Goal: Transaction & Acquisition: Purchase product/service

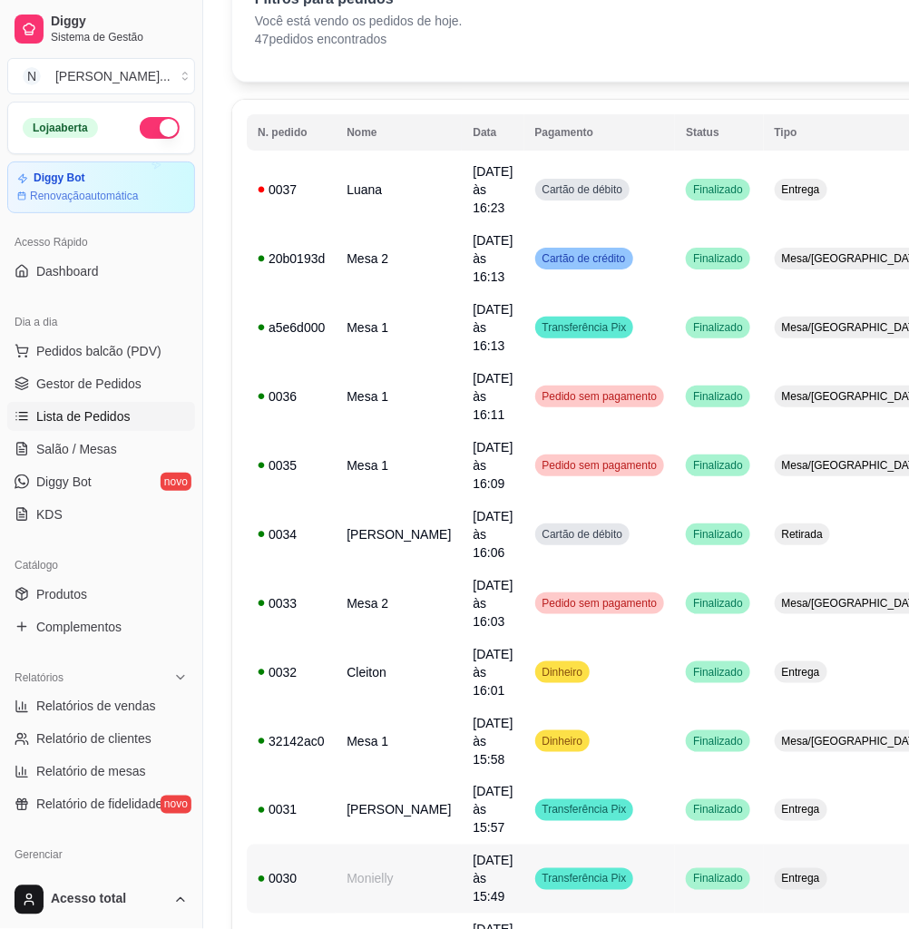
scroll to position [116, 0]
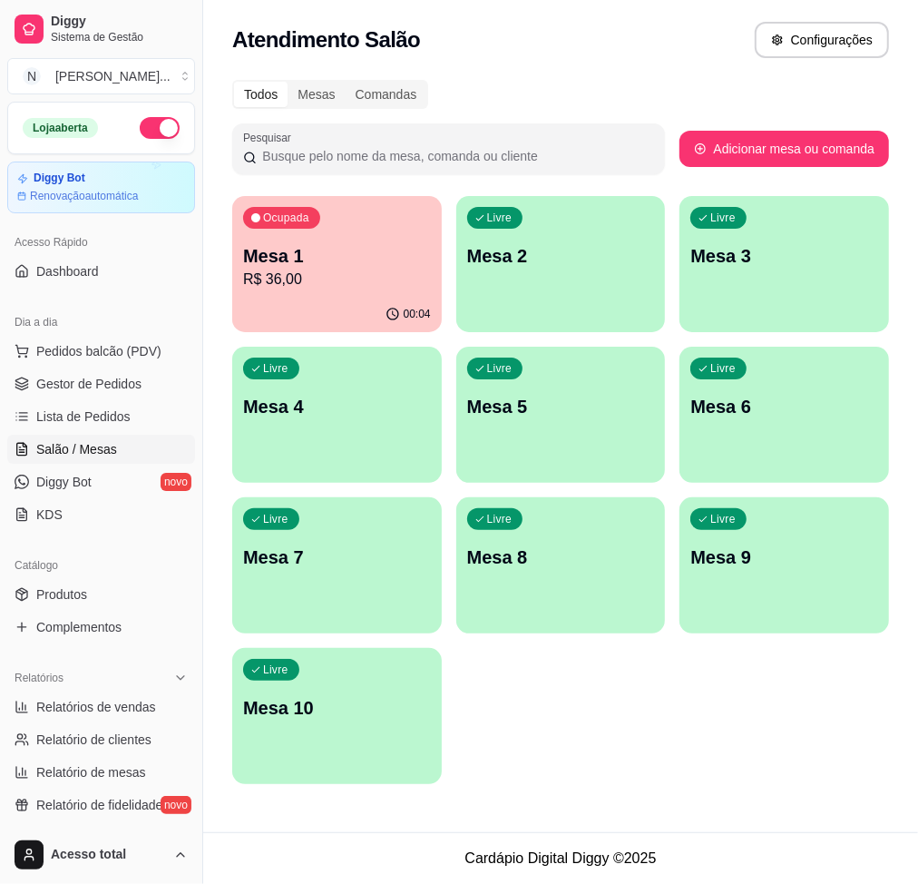
click at [519, 289] on div "Livre Mesa 2" at bounding box center [561, 253] width 210 height 114
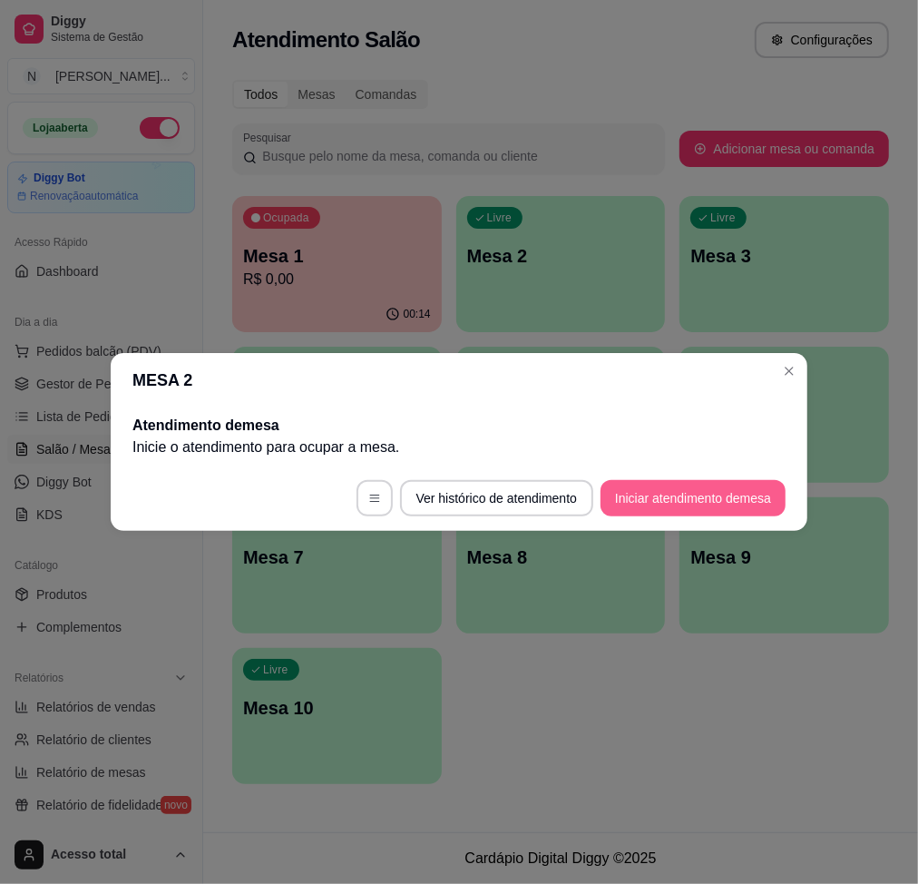
click at [668, 501] on button "Iniciar atendimento de mesa" at bounding box center [693, 498] width 185 height 36
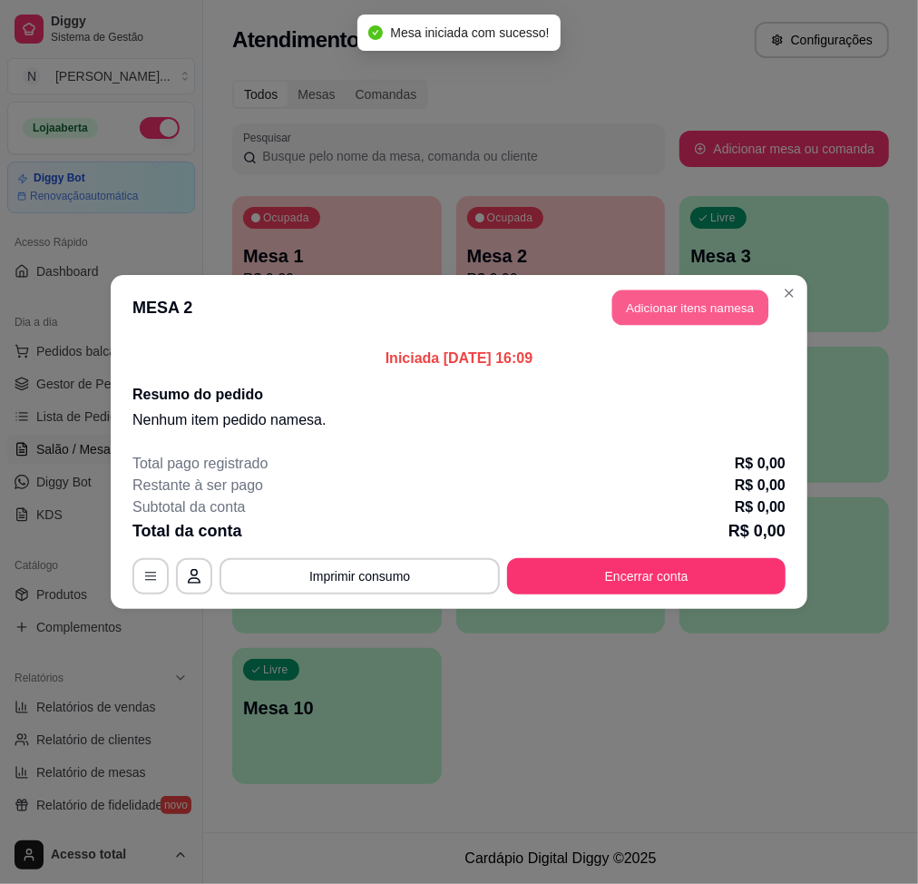
click at [639, 298] on button "Adicionar itens na mesa" at bounding box center [690, 307] width 156 height 35
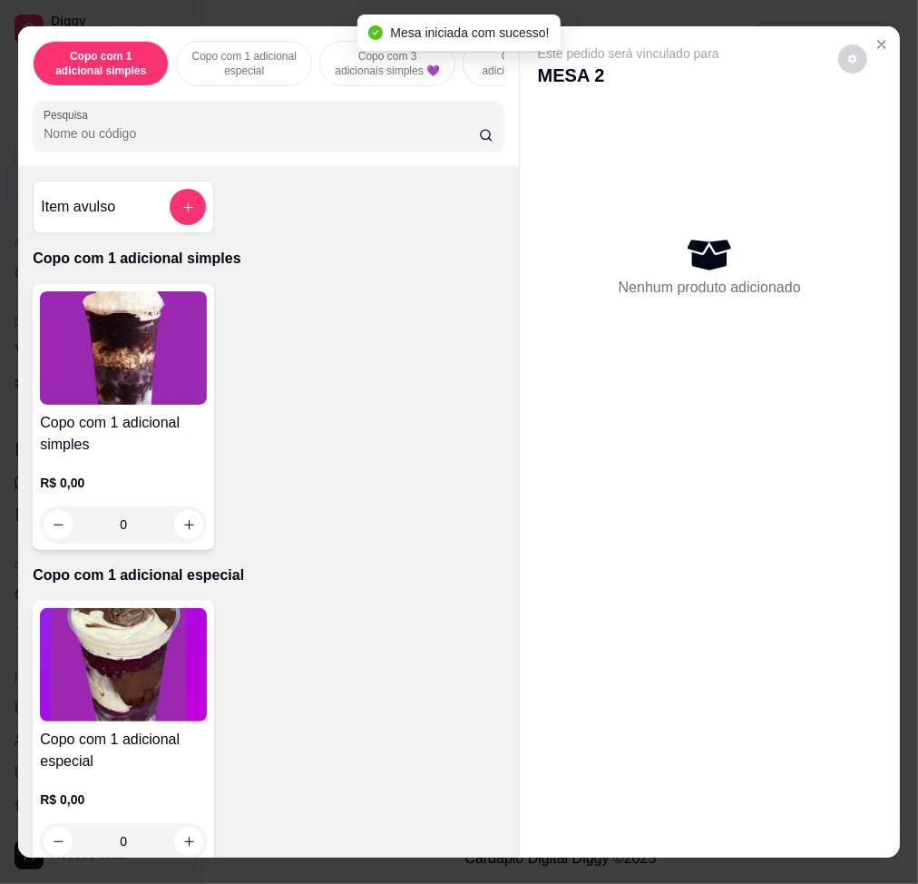
scroll to position [363, 0]
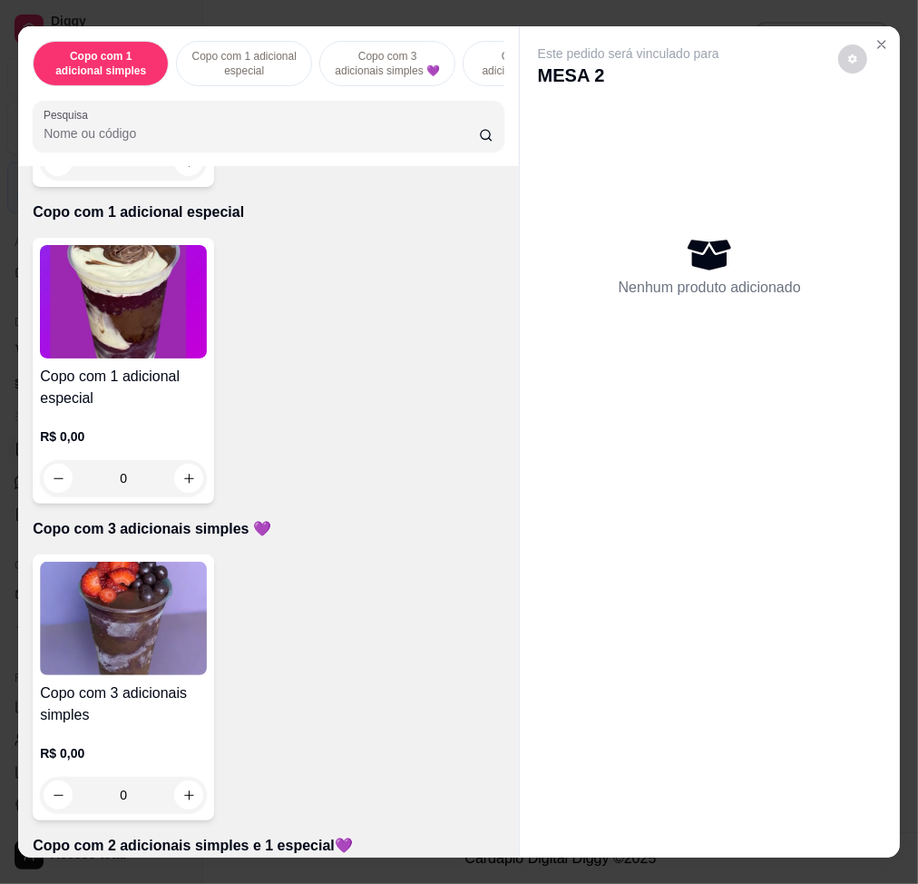
click at [157, 620] on img at bounding box center [123, 618] width 167 height 113
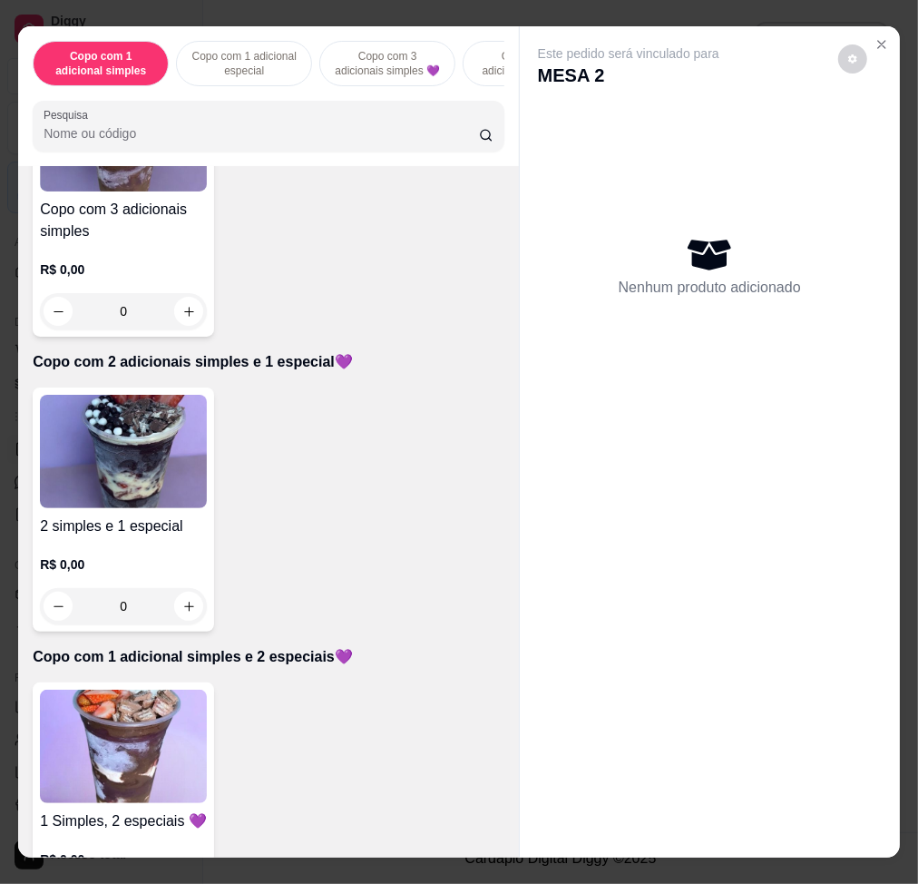
click at [161, 504] on img at bounding box center [123, 451] width 167 height 113
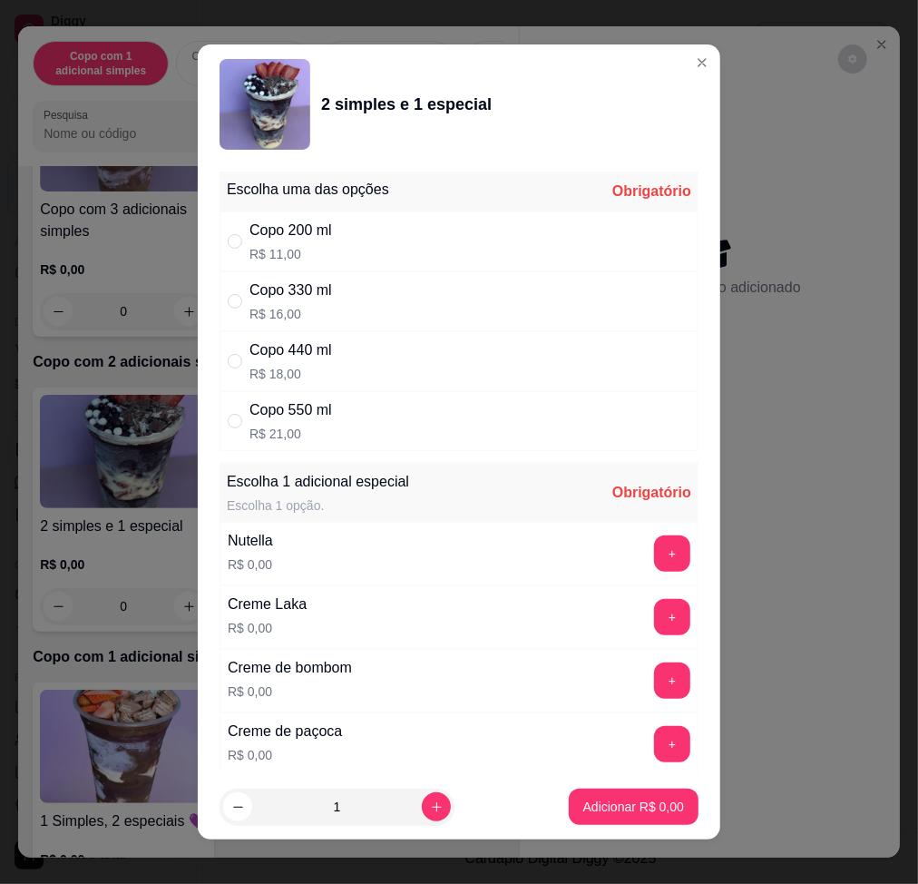
click at [504, 325] on div "Copo 330 ml R$ 16,00" at bounding box center [459, 301] width 479 height 60
radio input "true"
click at [600, 553] on div "Nutella R$ 0,00 +" at bounding box center [459, 554] width 479 height 64
click at [655, 552] on button "+" at bounding box center [672, 552] width 35 height 35
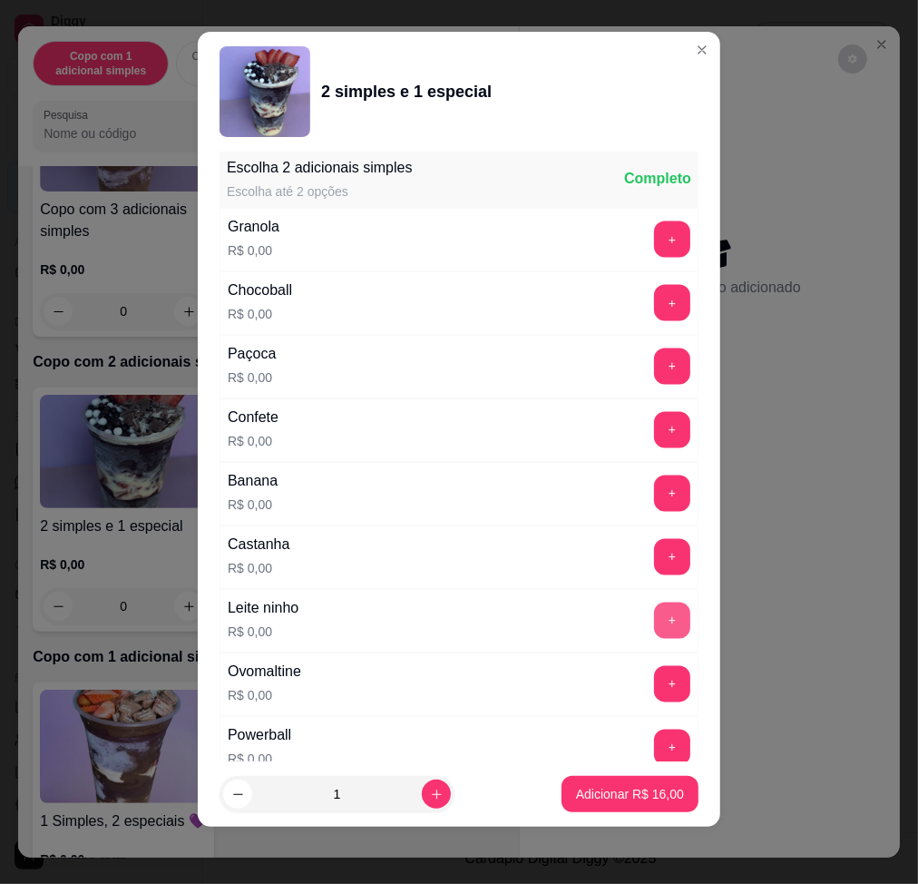
click at [654, 609] on button "+" at bounding box center [672, 620] width 36 height 36
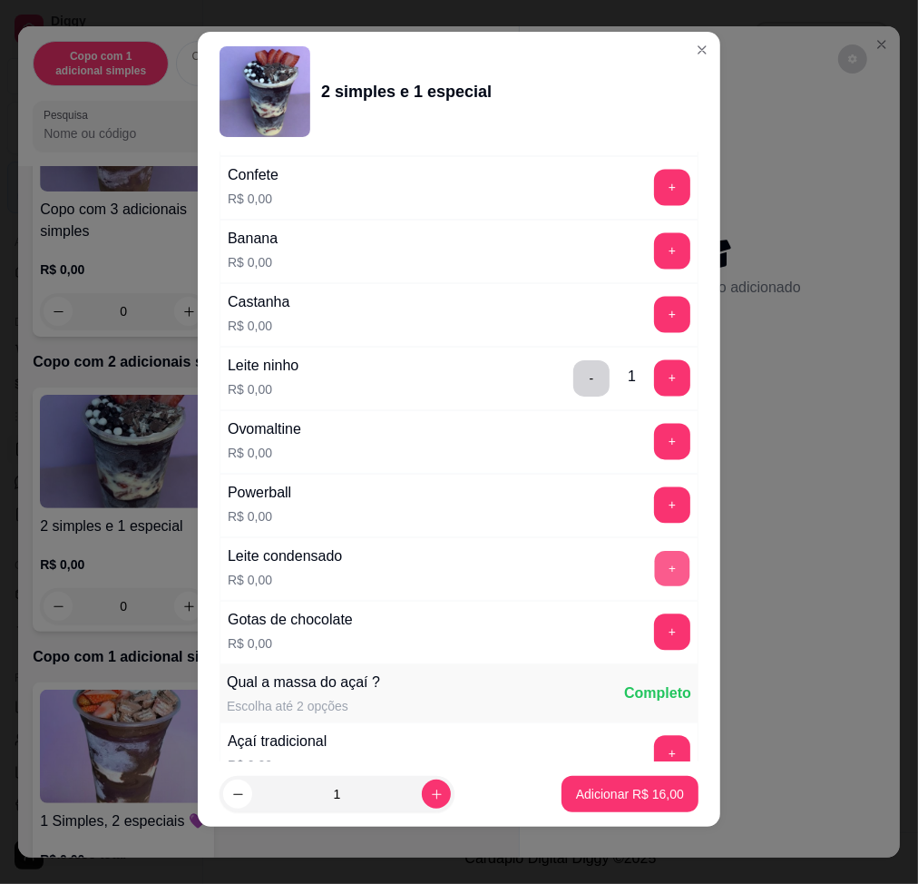
click at [655, 558] on button "+" at bounding box center [672, 568] width 35 height 35
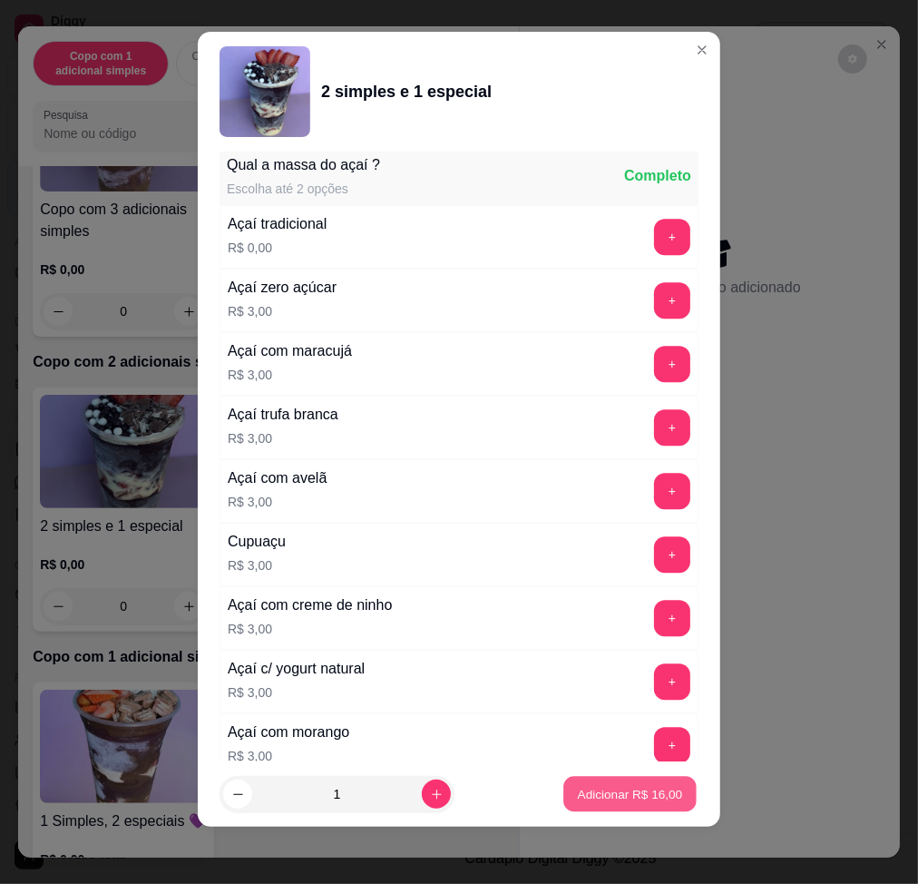
click at [621, 791] on p "Adicionar R$ 16,00" at bounding box center [630, 794] width 105 height 17
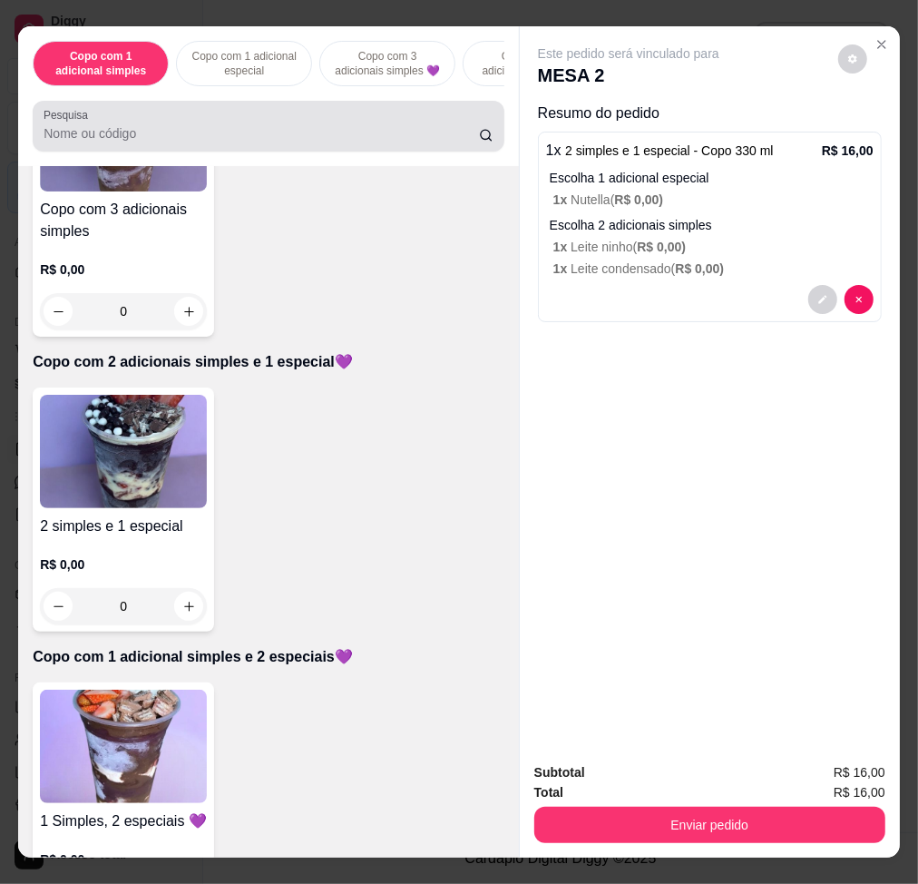
click at [229, 141] on input "Pesquisa" at bounding box center [261, 133] width 435 height 18
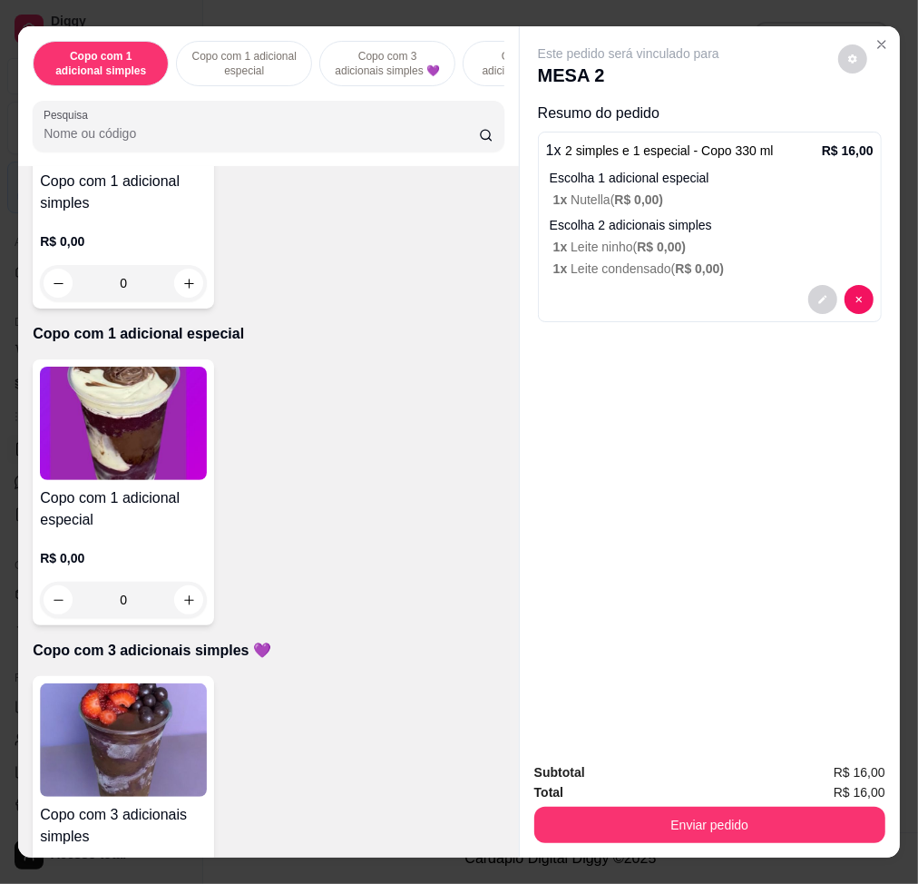
scroll to position [0, 0]
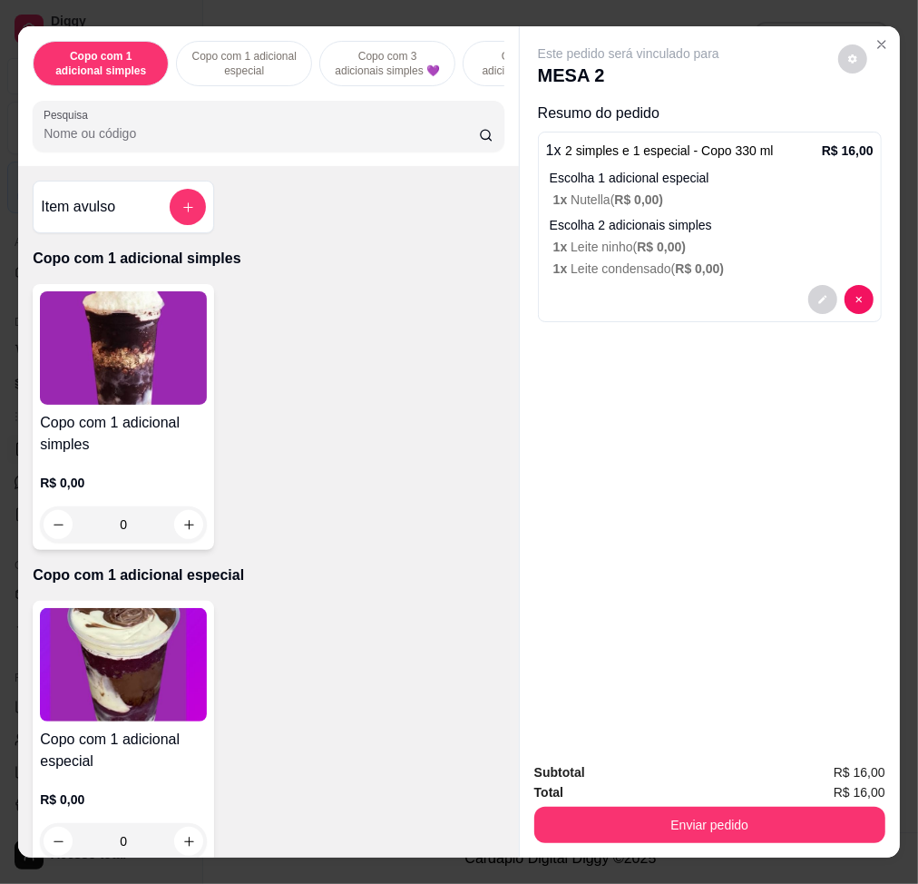
click at [277, 152] on div "Pesquisa" at bounding box center [269, 126] width 472 height 51
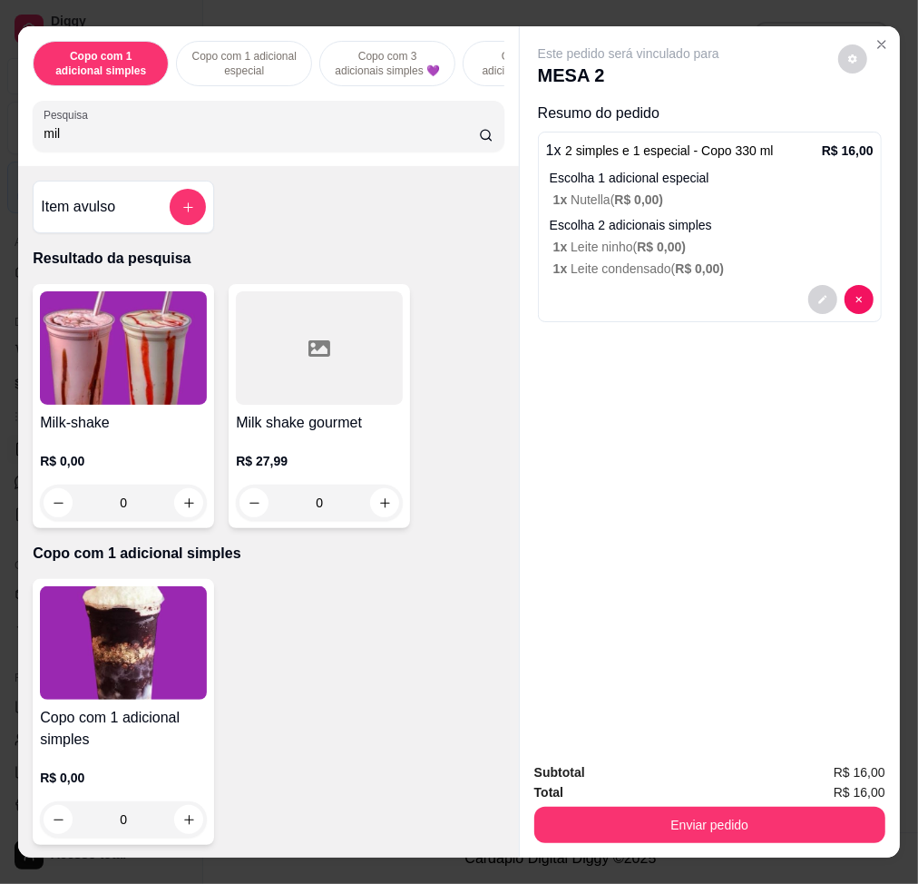
type input "mil"
click at [122, 383] on img at bounding box center [123, 347] width 167 height 113
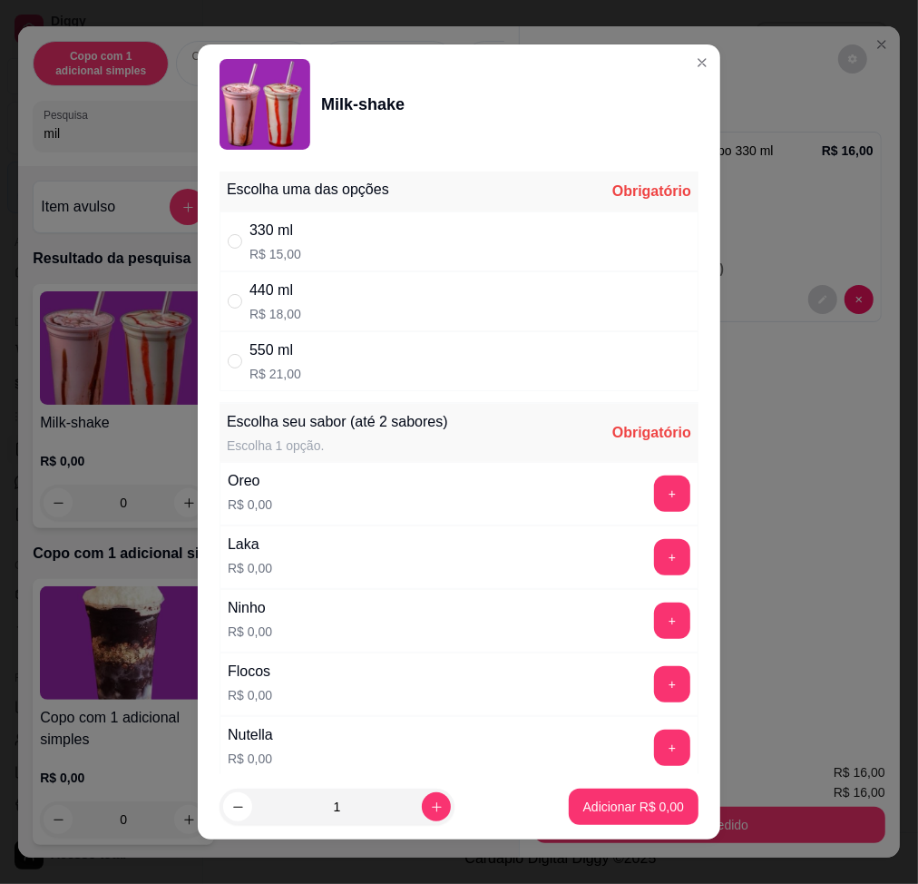
click at [383, 353] on div "550 ml R$ 21,00" at bounding box center [459, 361] width 479 height 60
radio input "true"
click at [654, 498] on button "+" at bounding box center [672, 493] width 36 height 36
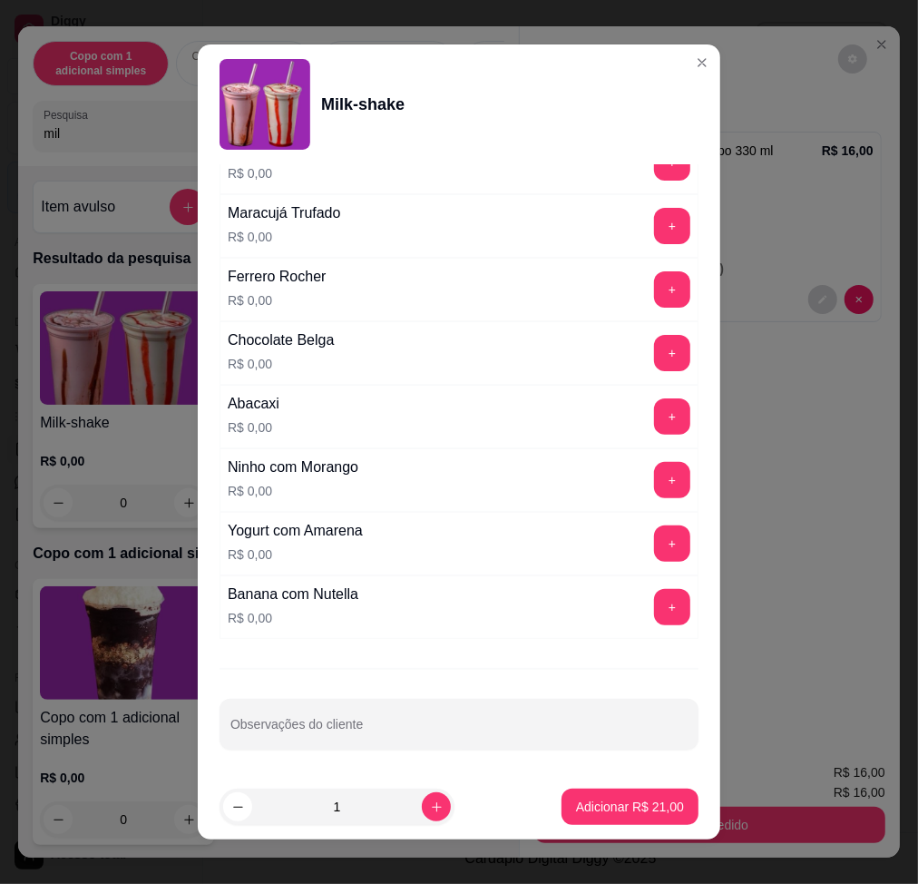
scroll to position [13, 0]
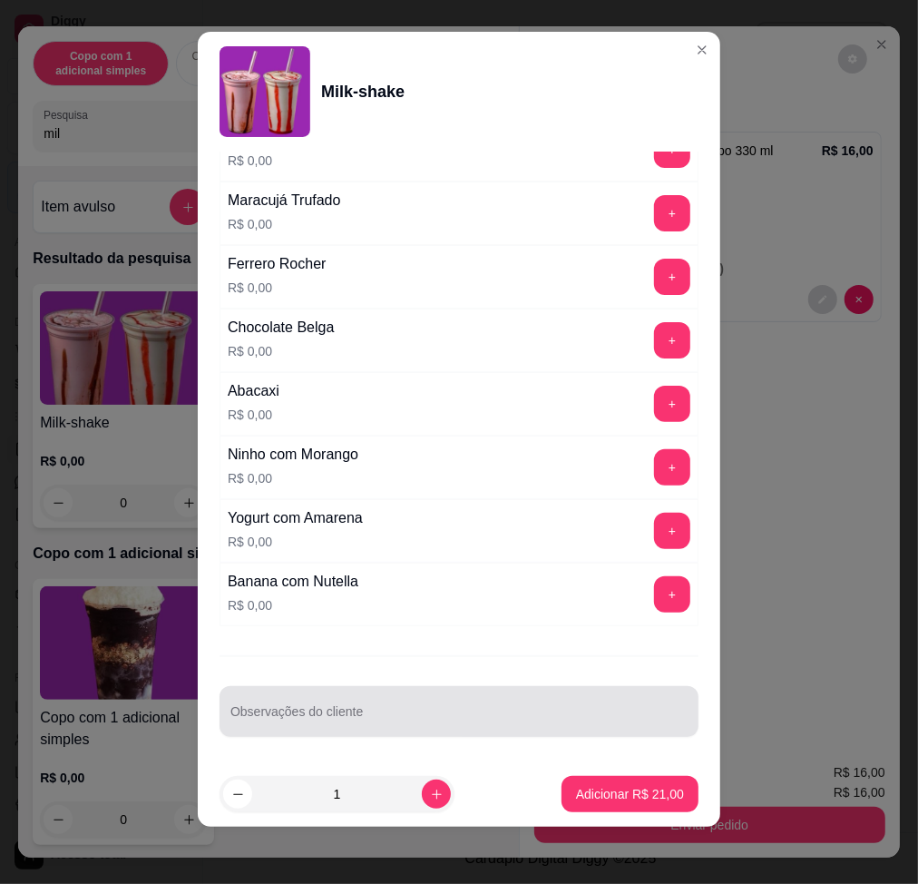
drag, startPoint x: 481, startPoint y: 719, endPoint x: 455, endPoint y: 720, distance: 26.3
click at [479, 719] on input "Observações do cliente" at bounding box center [458, 718] width 457 height 18
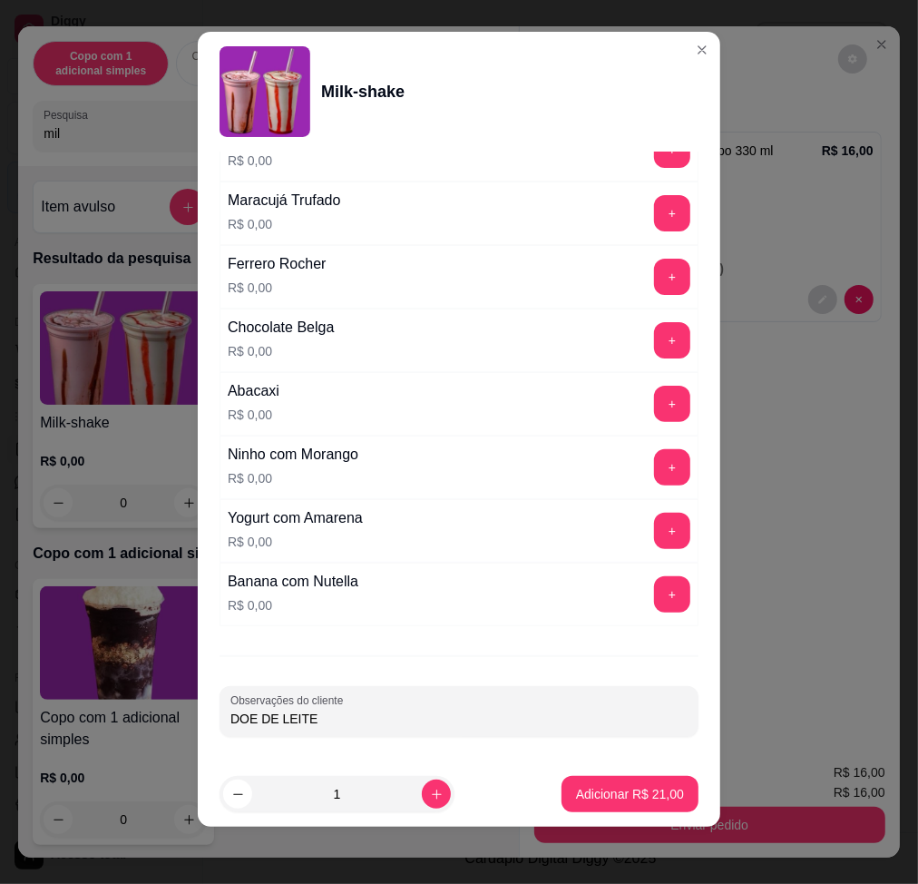
click at [238, 722] on input "DOE DE LEITE" at bounding box center [458, 718] width 457 height 18
click at [467, 709] on input "DOCE DE LEITE" at bounding box center [458, 718] width 457 height 18
type input "DOCE DE [PERSON_NAME]"
click at [607, 797] on p "Adicionar R$ 21,00" at bounding box center [630, 794] width 108 height 18
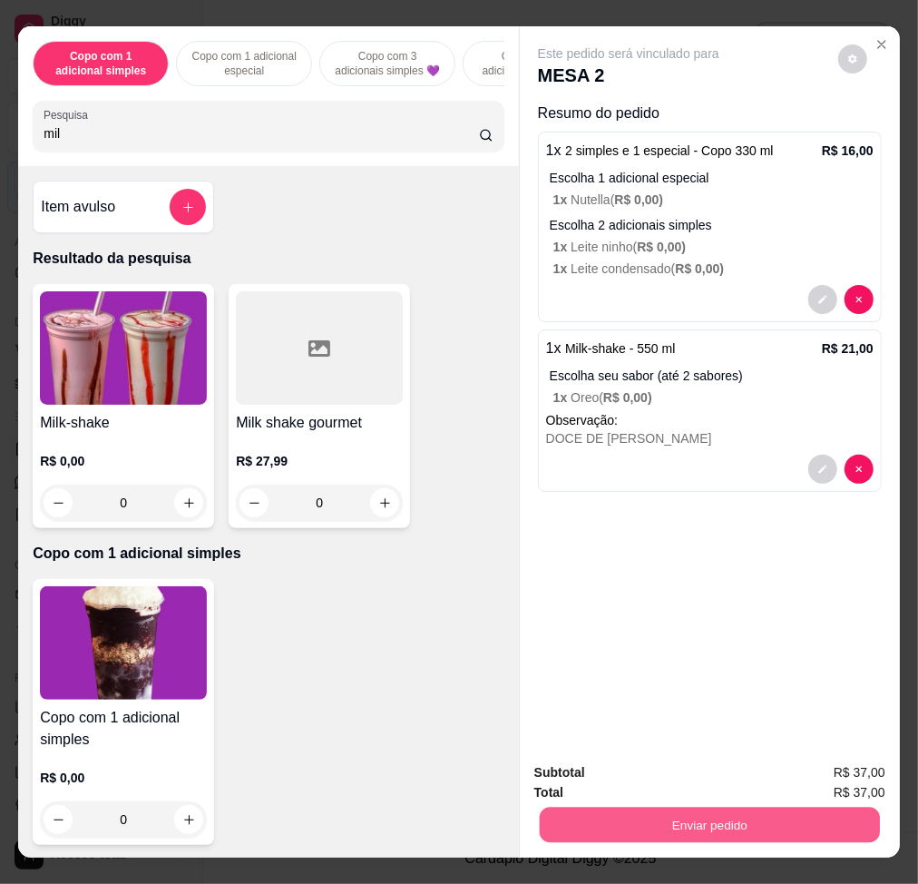
click at [669, 811] on button "Enviar pedido" at bounding box center [710, 824] width 340 height 35
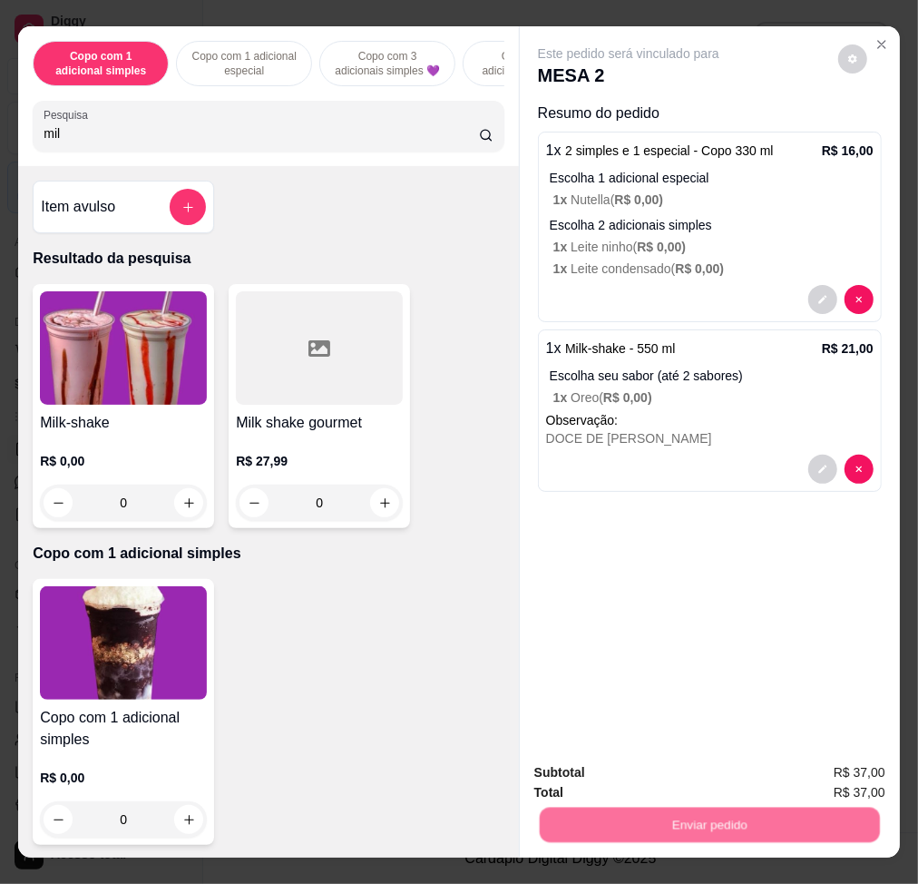
click at [625, 781] on button "Não registrar e enviar pedido" at bounding box center [647, 772] width 189 height 34
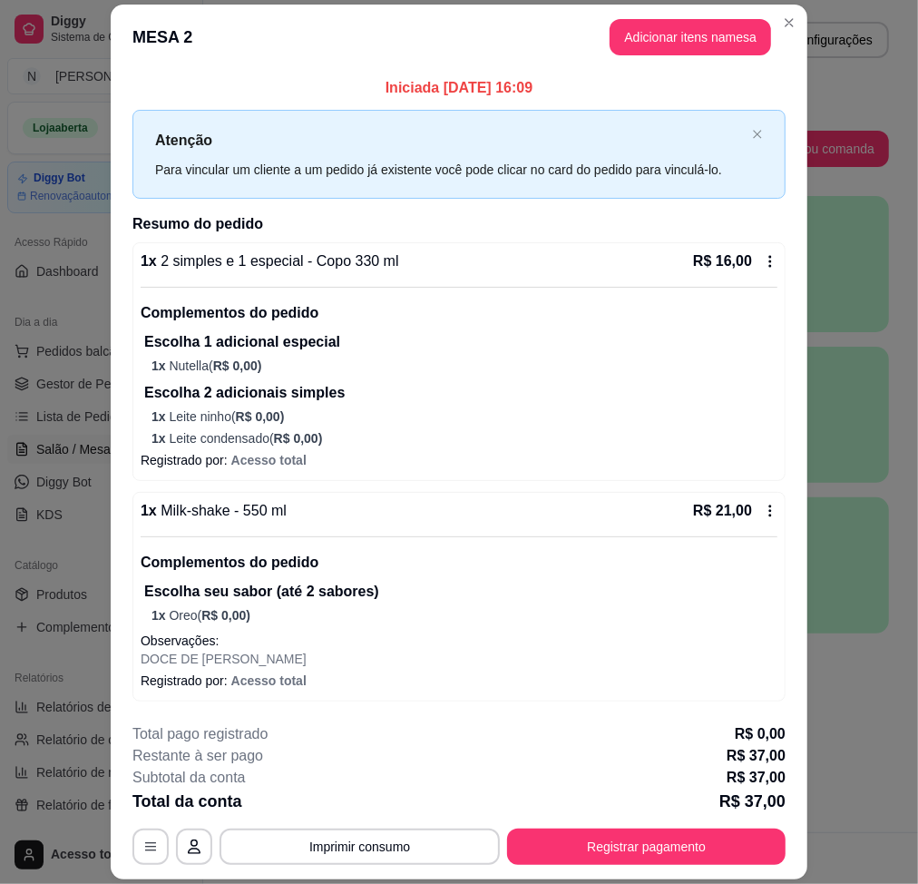
click at [763, 259] on icon at bounding box center [770, 261] width 15 height 15
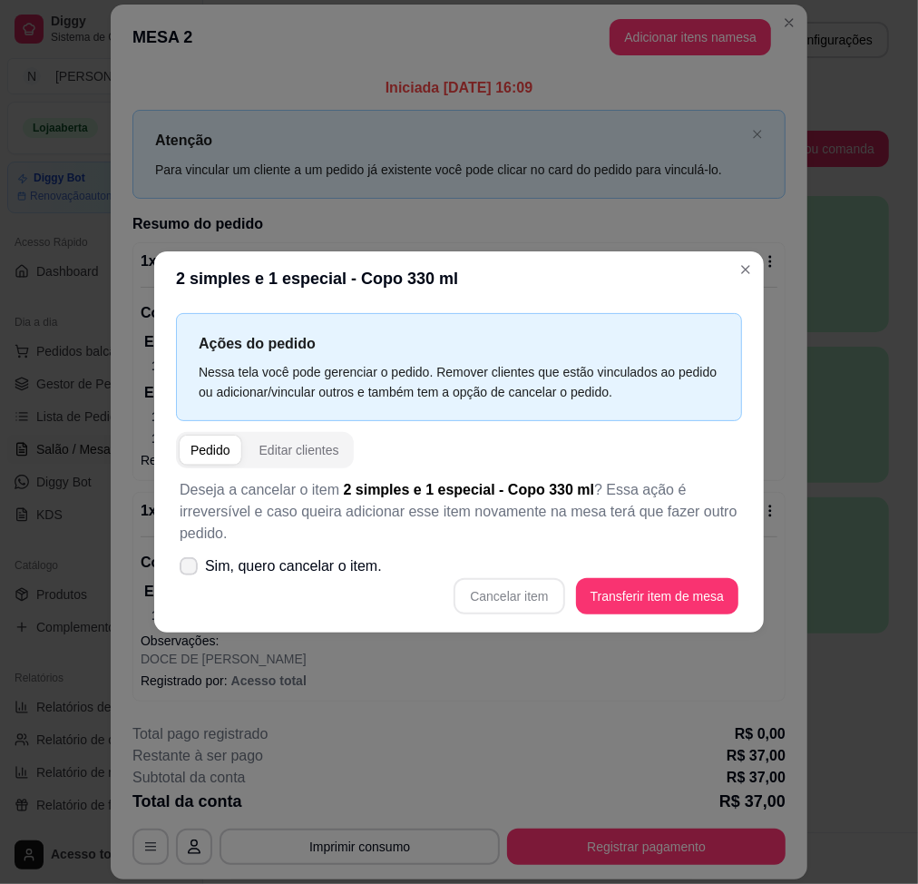
click at [314, 557] on span "Sim, quero cancelar o item." at bounding box center [293, 566] width 177 height 22
click at [191, 570] on input "Sim, quero cancelar o item." at bounding box center [185, 576] width 12 height 12
checkbox input "true"
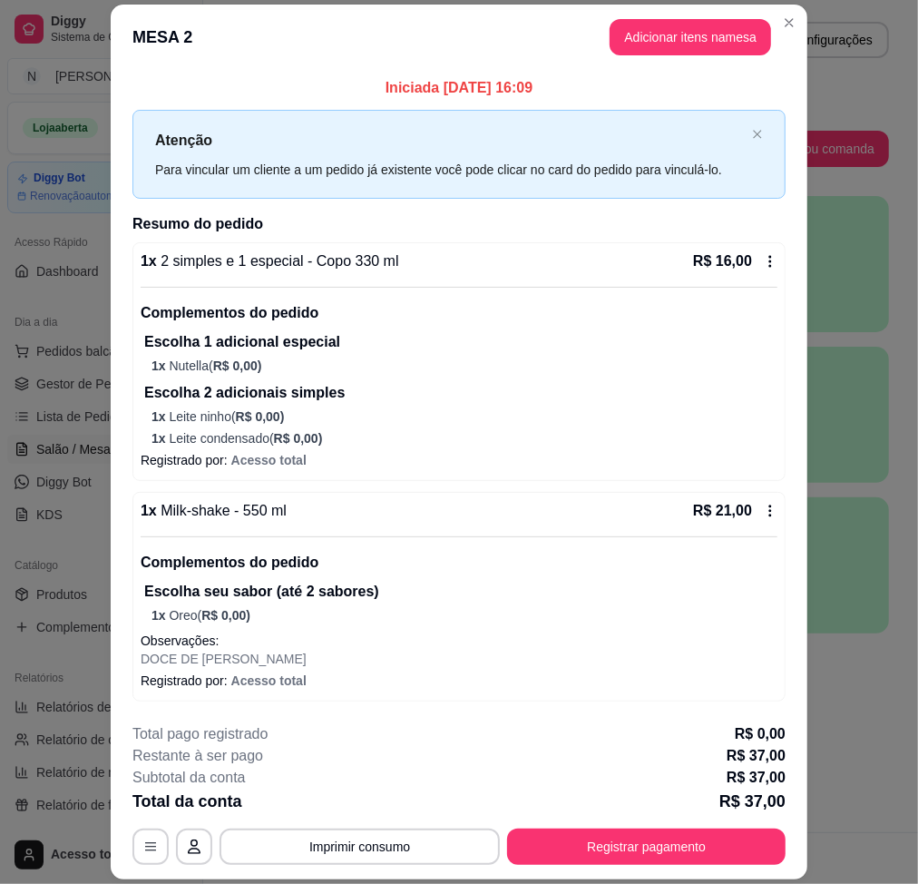
click at [748, 255] on div "R$ 16,00" at bounding box center [735, 261] width 84 height 22
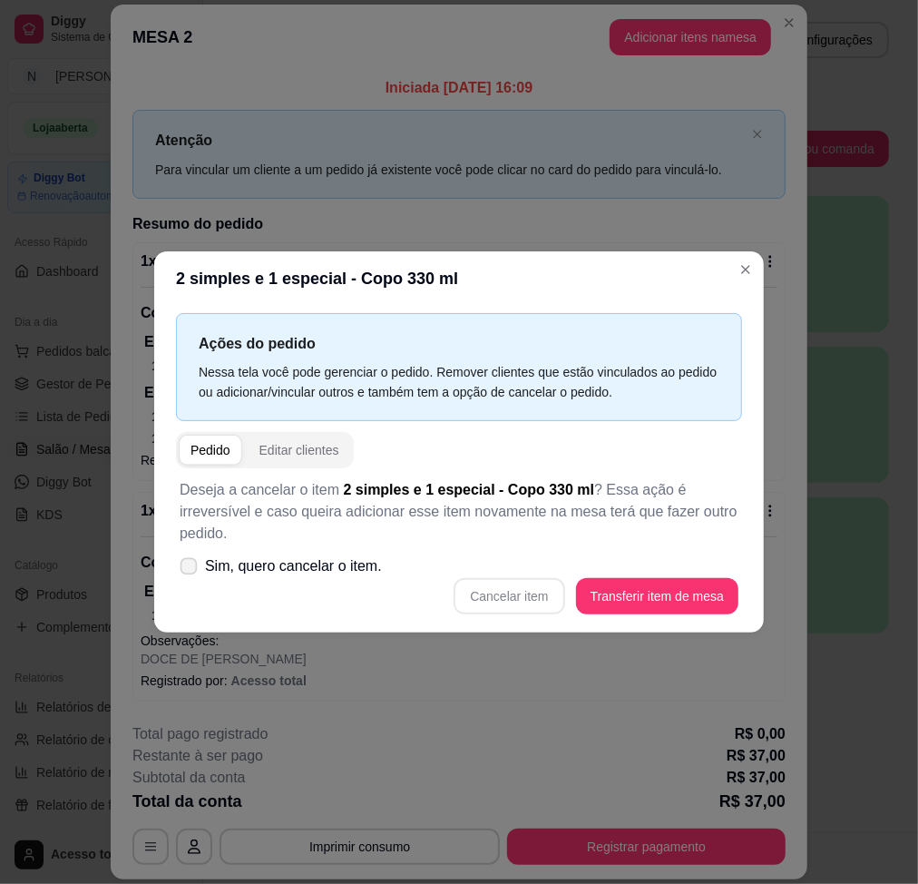
click at [356, 555] on span "Sim, quero cancelar o item." at bounding box center [293, 566] width 177 height 22
click at [191, 570] on input "Sim, quero cancelar o item." at bounding box center [185, 576] width 12 height 12
checkbox input "true"
click at [485, 606] on div "Deseja a cancelar o item 2 simples e 1 especial - Copo 330 ml ? Essa ação é irr…" at bounding box center [459, 546] width 566 height 157
click at [488, 596] on button "Cancelar item" at bounding box center [509, 596] width 111 height 36
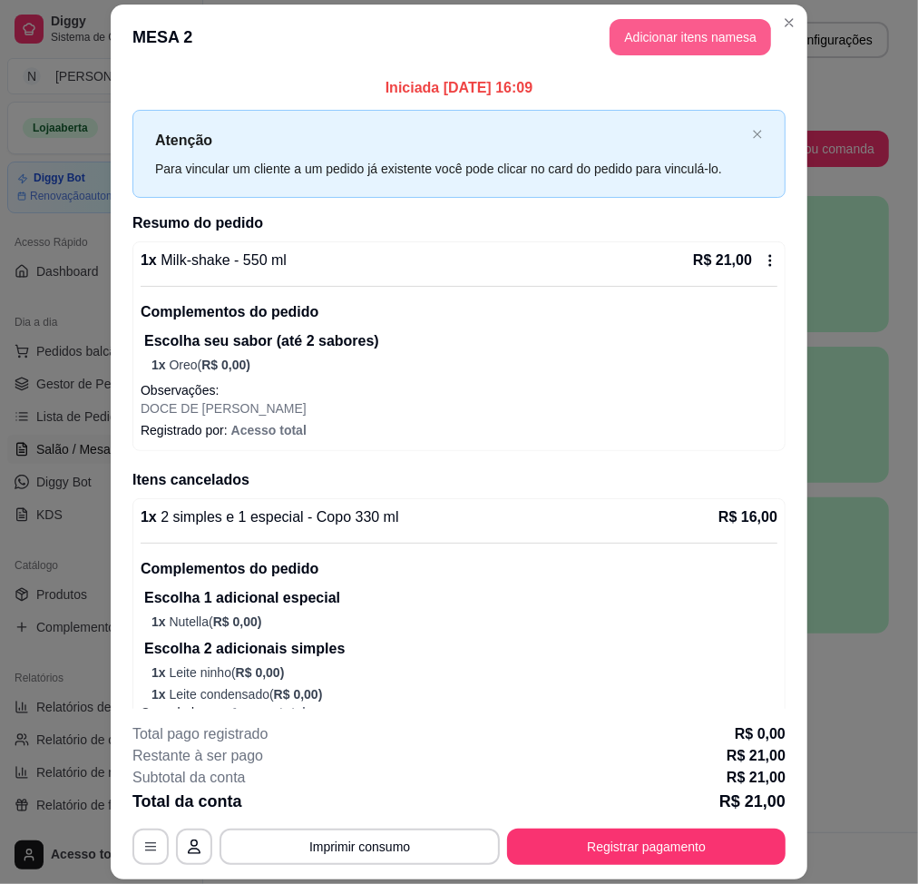
click at [655, 30] on button "Adicionar itens na mesa" at bounding box center [690, 37] width 161 height 36
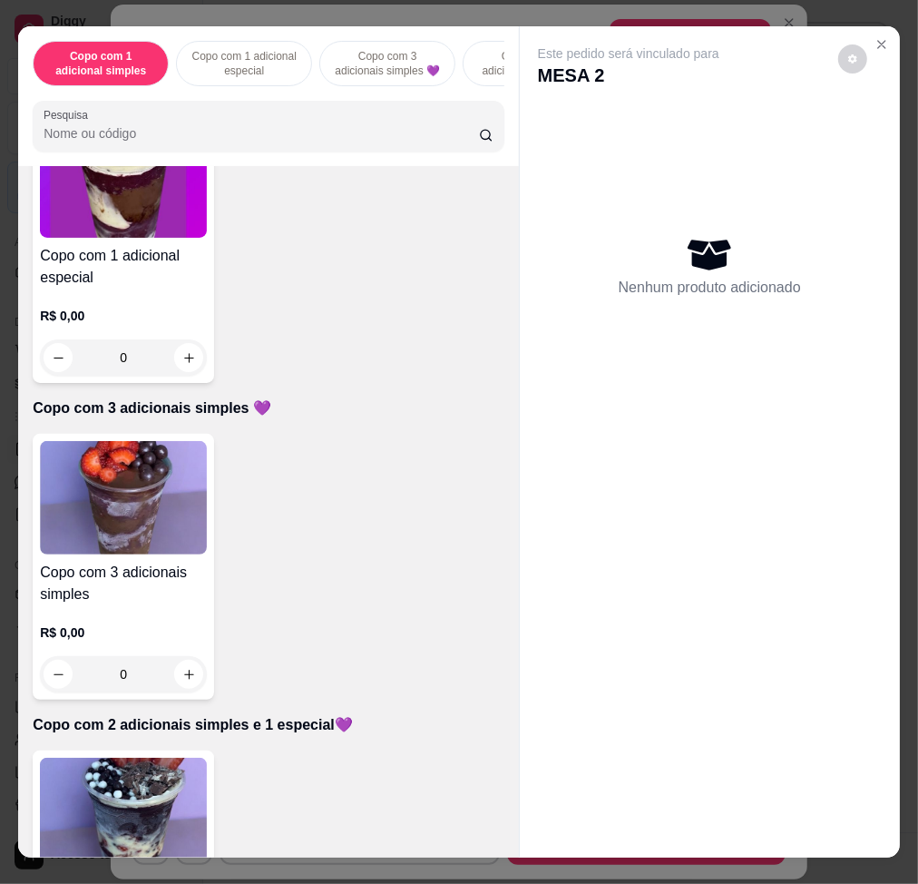
scroll to position [846, 0]
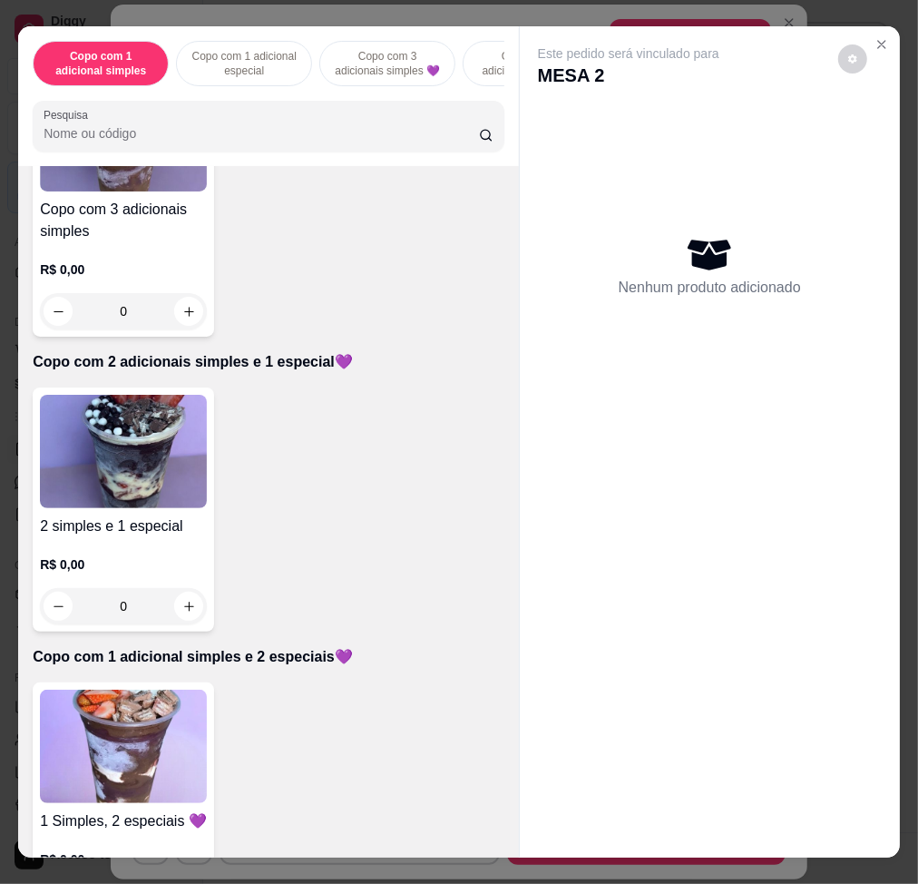
click at [119, 501] on img at bounding box center [123, 451] width 167 height 113
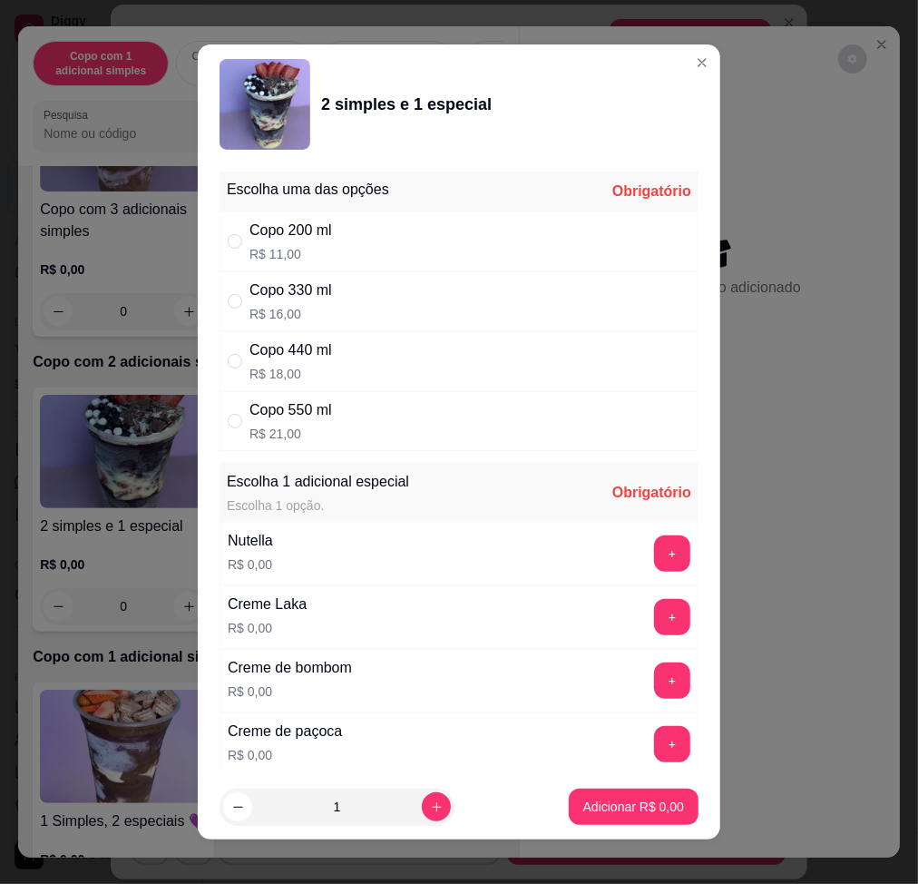
click at [317, 347] on div "Copo 440 ml" at bounding box center [290, 350] width 83 height 22
radio input "true"
click at [654, 553] on button "+" at bounding box center [672, 553] width 36 height 36
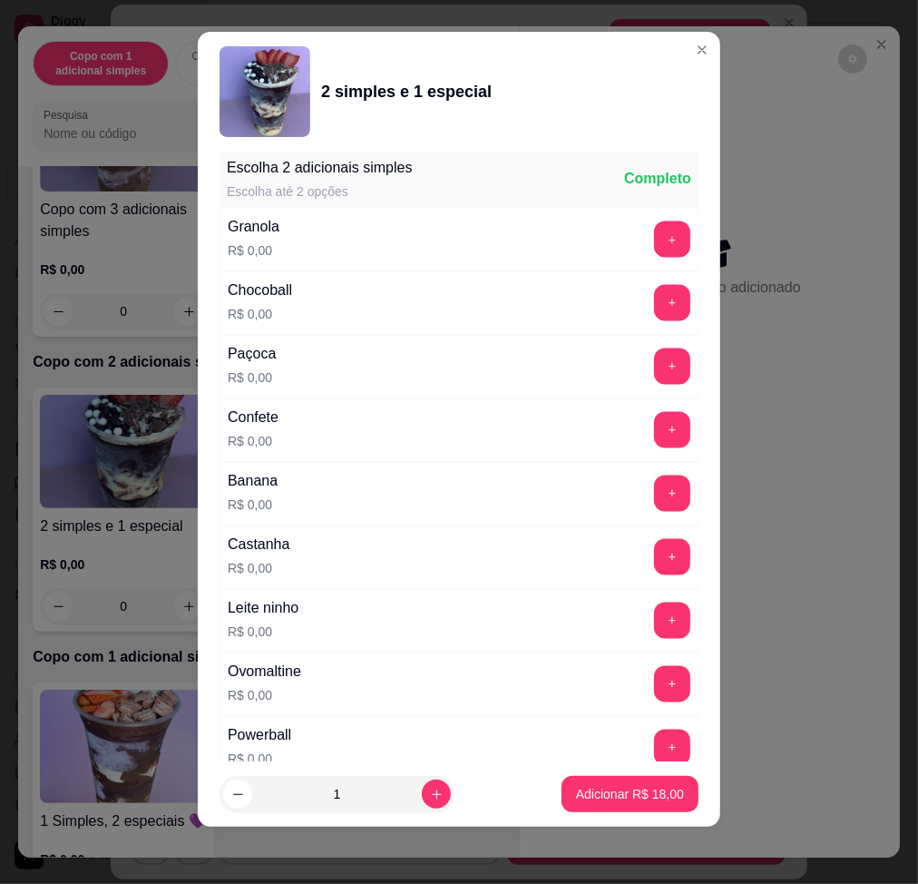
scroll to position [1929, 0]
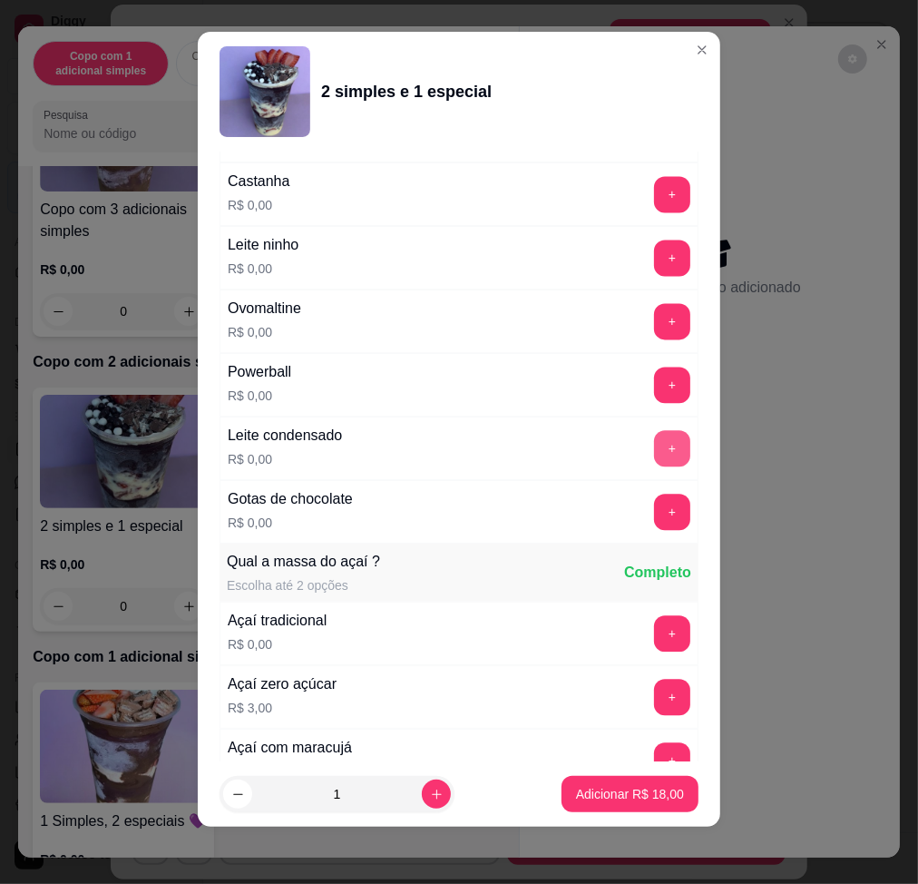
click at [654, 446] on button "+" at bounding box center [672, 448] width 36 height 36
click at [654, 265] on button "+" at bounding box center [672, 258] width 36 height 36
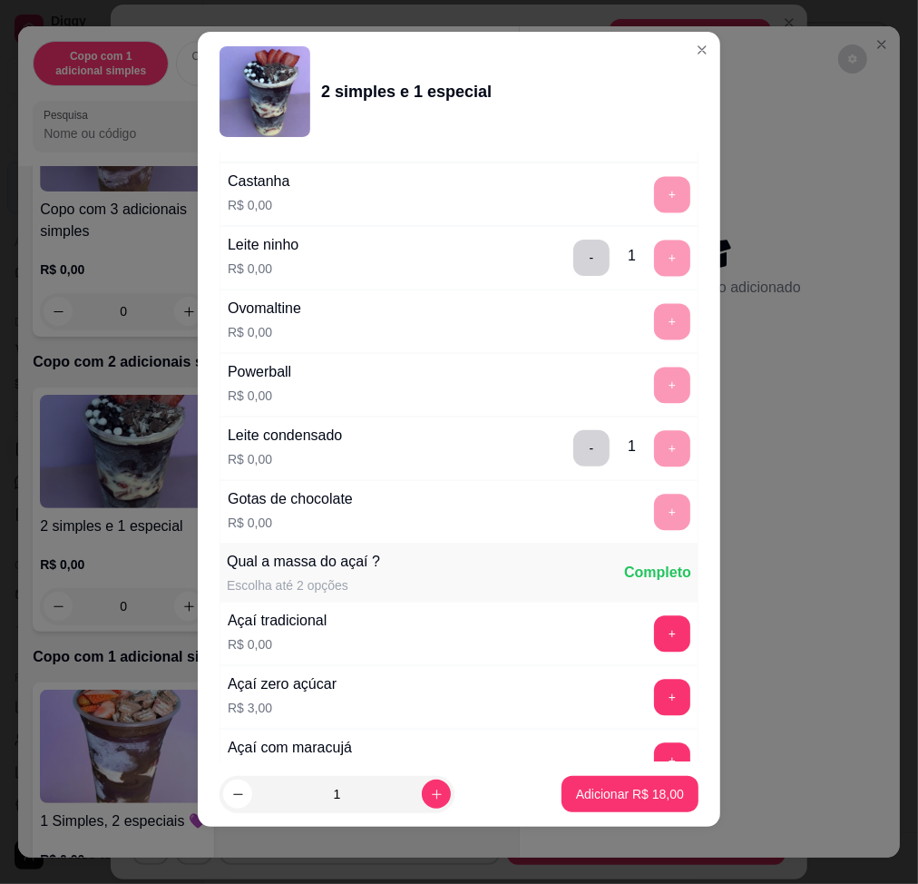
scroll to position [2325, 0]
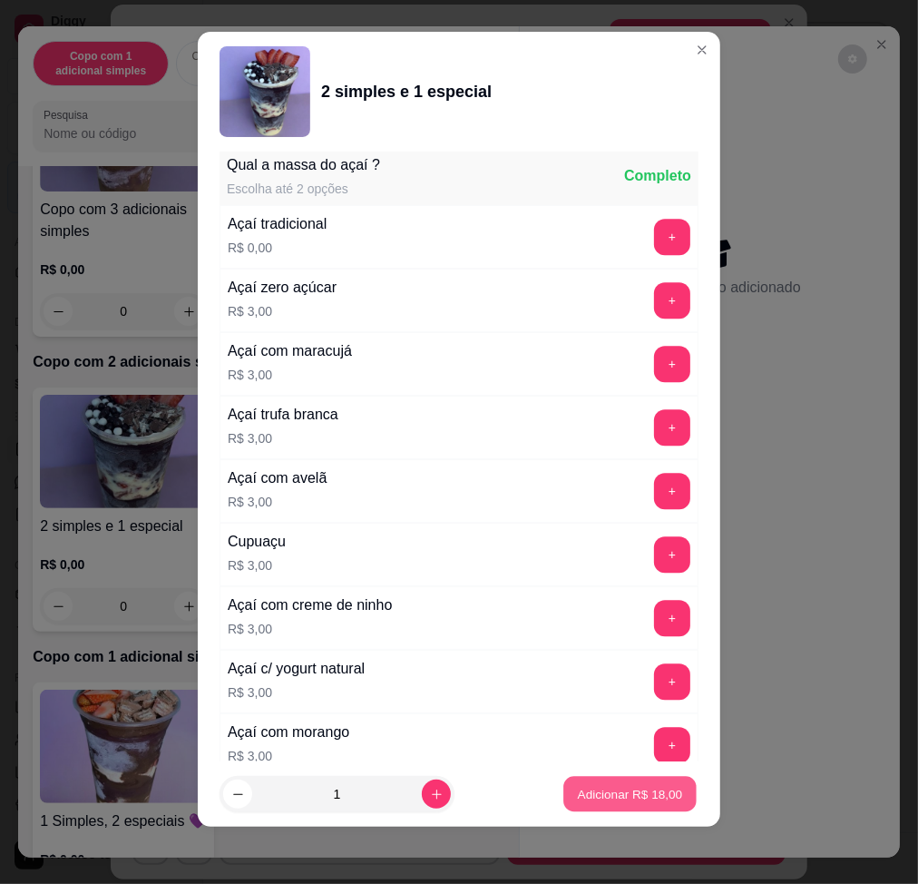
click at [626, 807] on button "Adicionar R$ 18,00" at bounding box center [629, 794] width 133 height 35
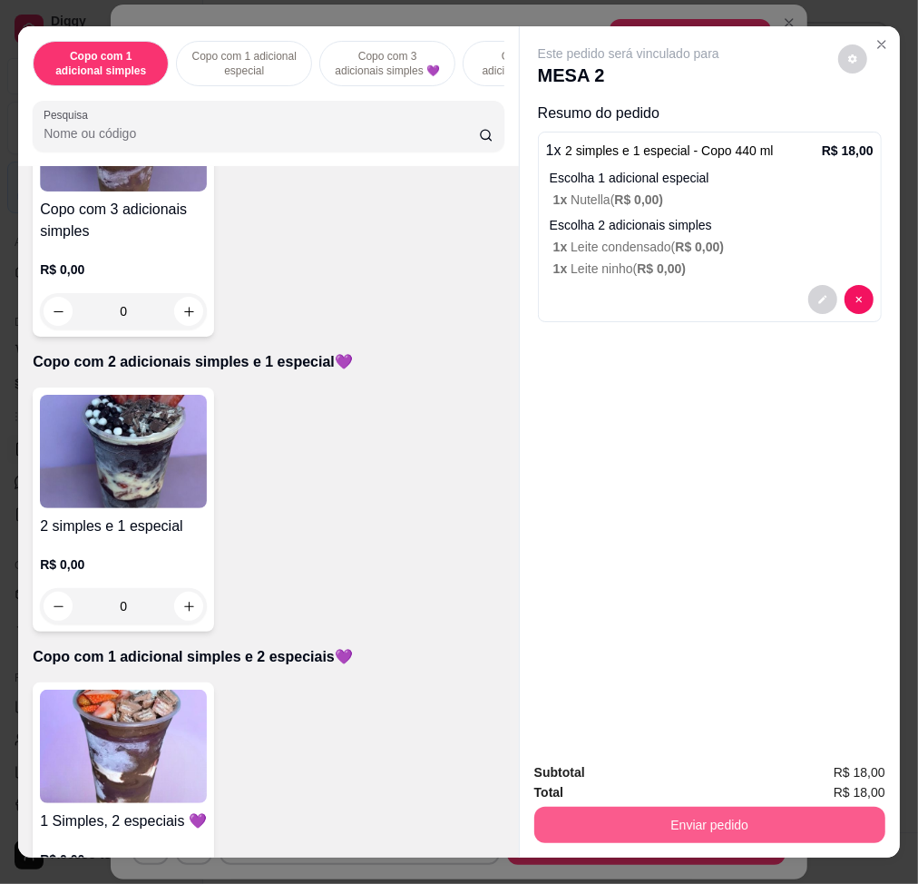
click at [664, 829] on button "Enviar pedido" at bounding box center [709, 825] width 351 height 36
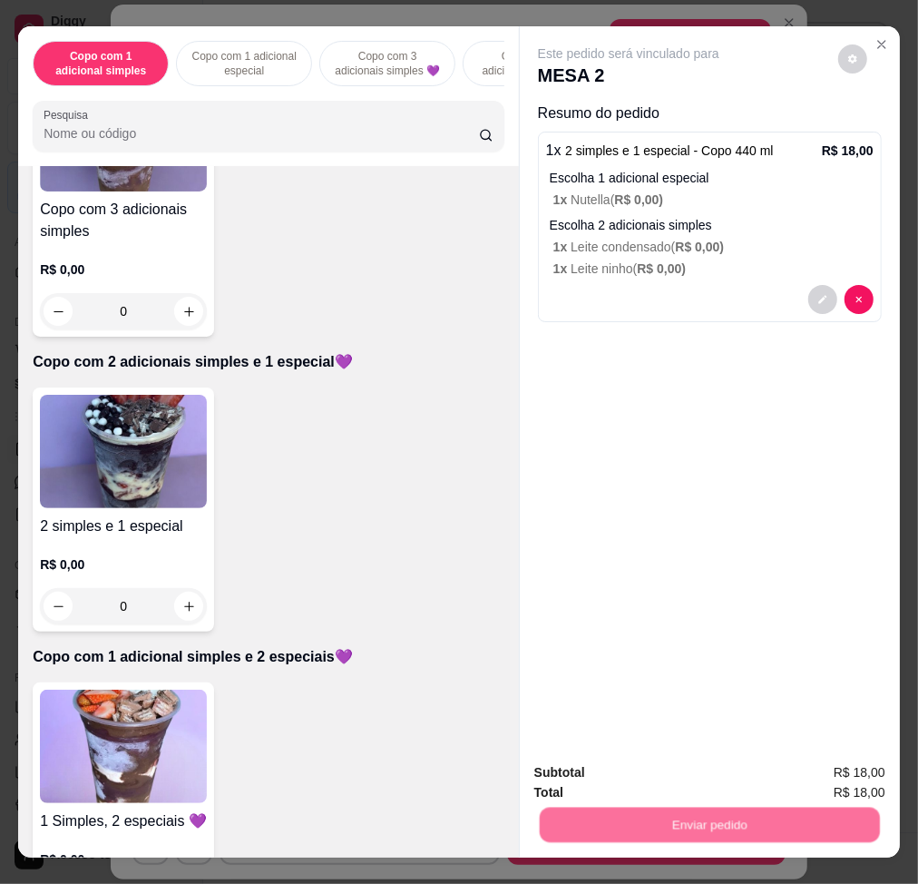
click at [624, 784] on button "Não registrar e enviar pedido" at bounding box center [647, 772] width 183 height 34
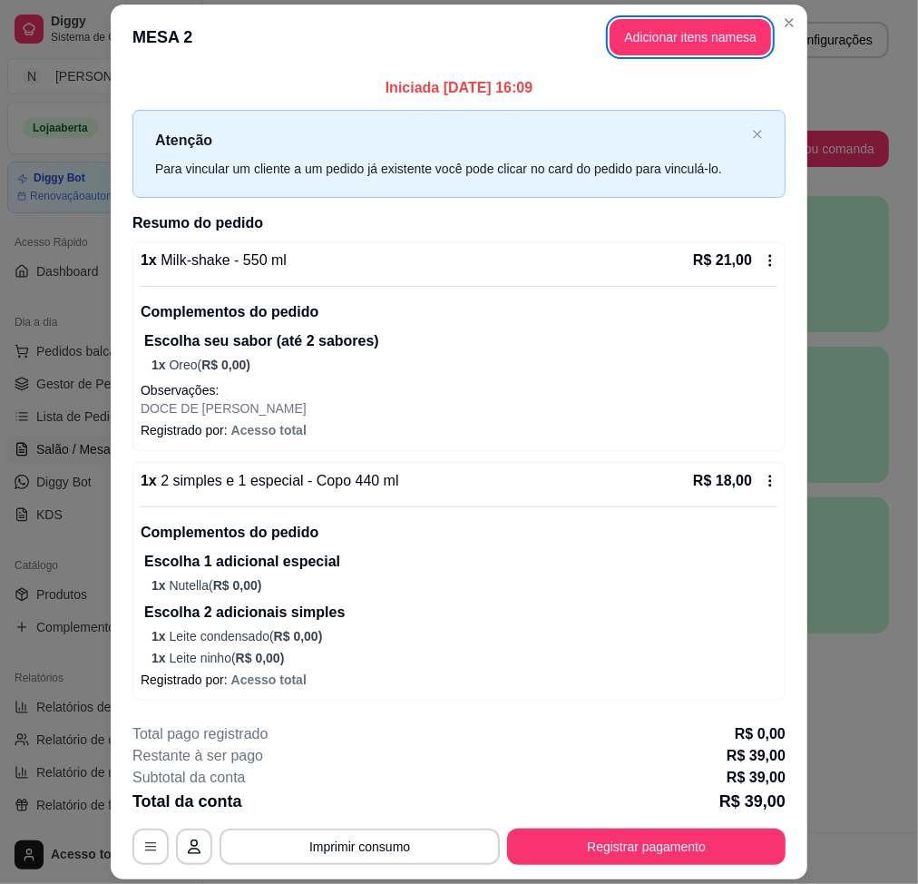
click at [707, 782] on div "Subtotal da conta R$ 39,00" at bounding box center [458, 778] width 653 height 22
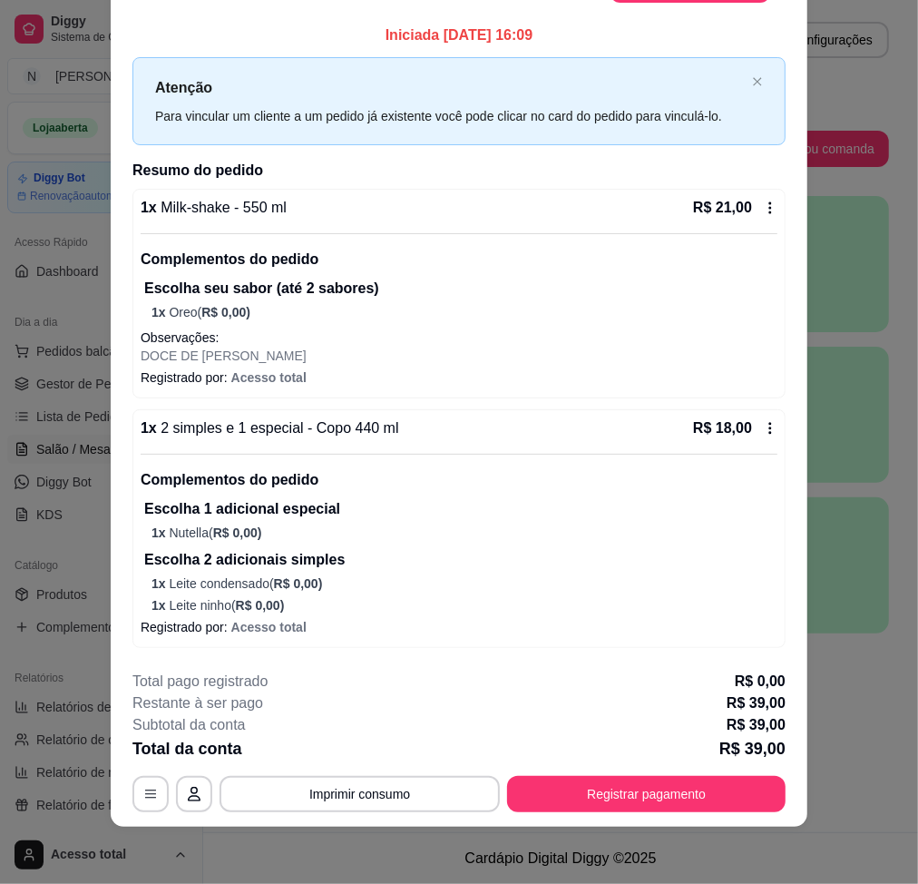
scroll to position [0, 0]
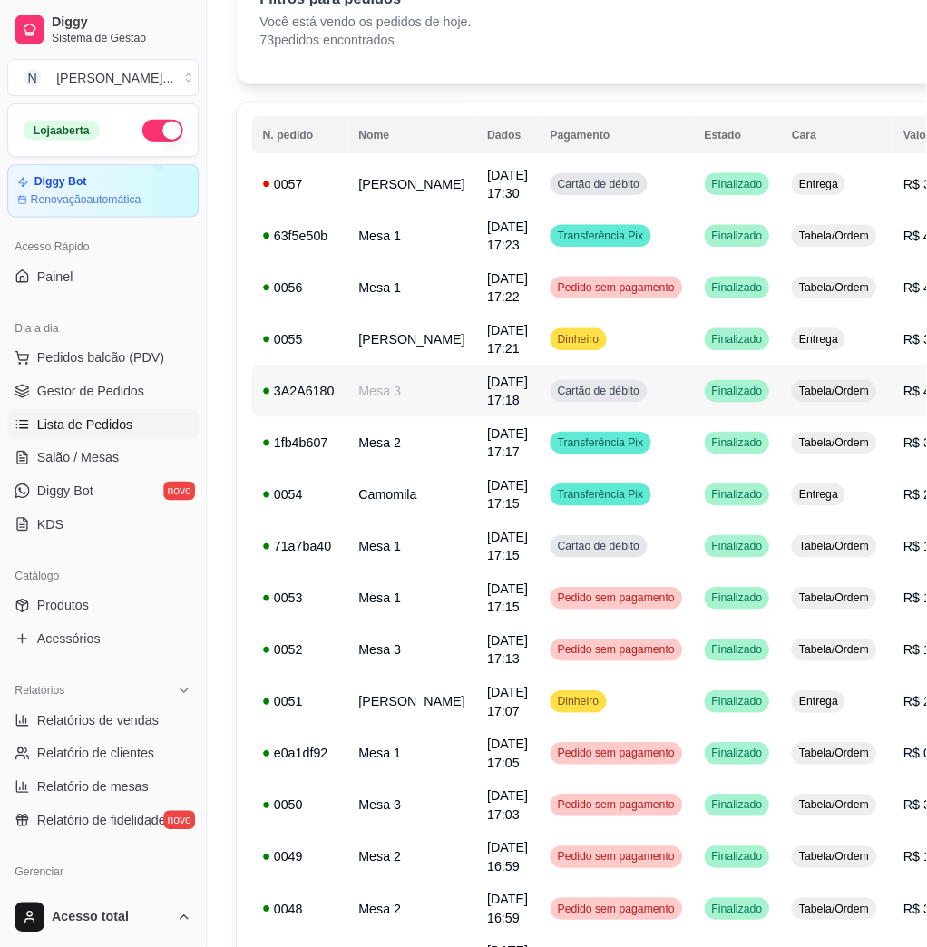
scroll to position [116, 0]
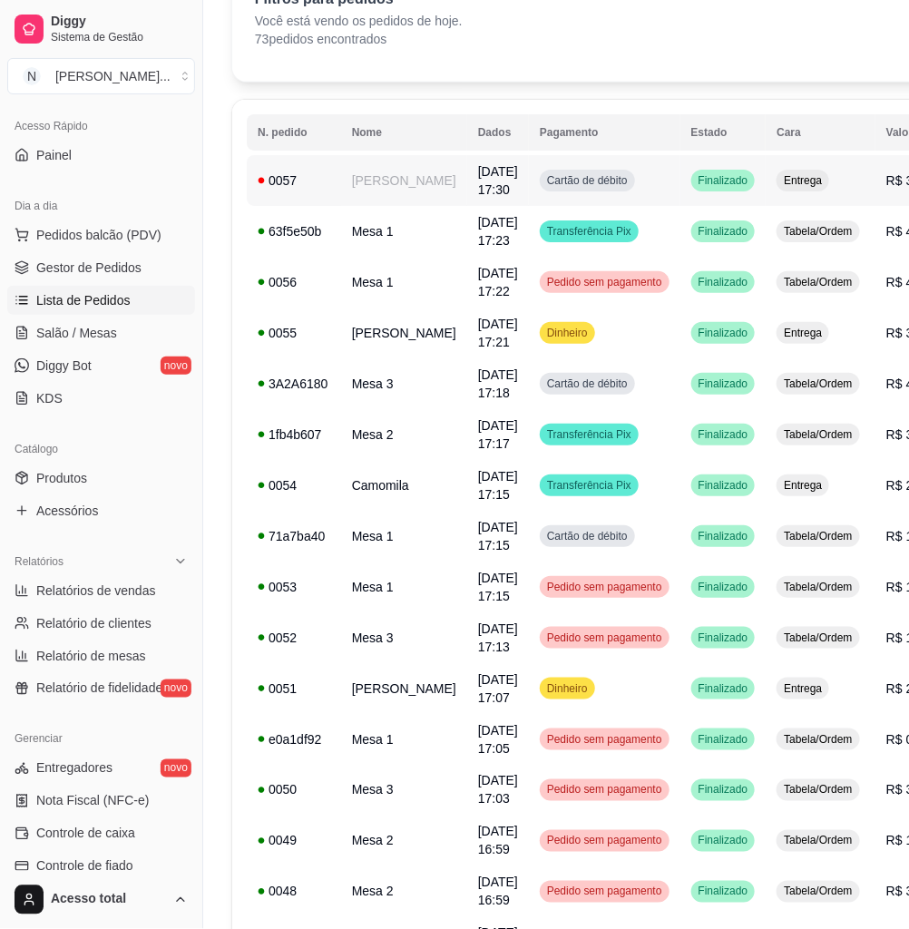
click at [612, 182] on td "Cartão de débito" at bounding box center [605, 180] width 152 height 51
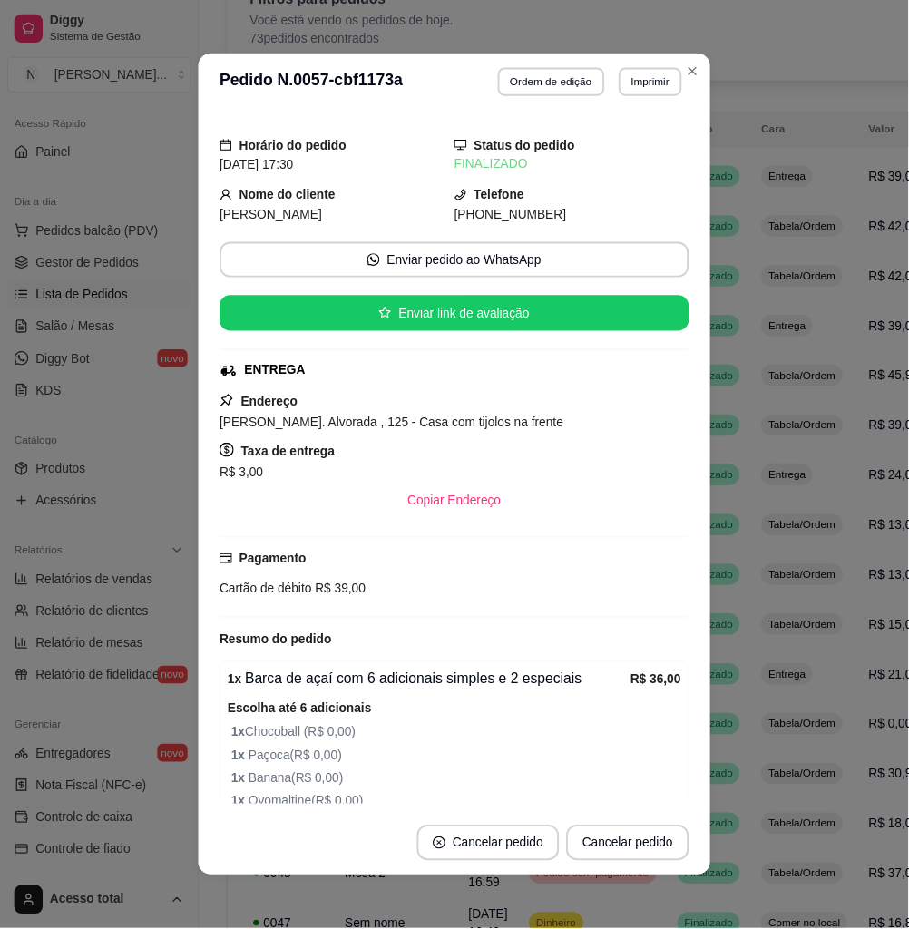
scroll to position [210, 0]
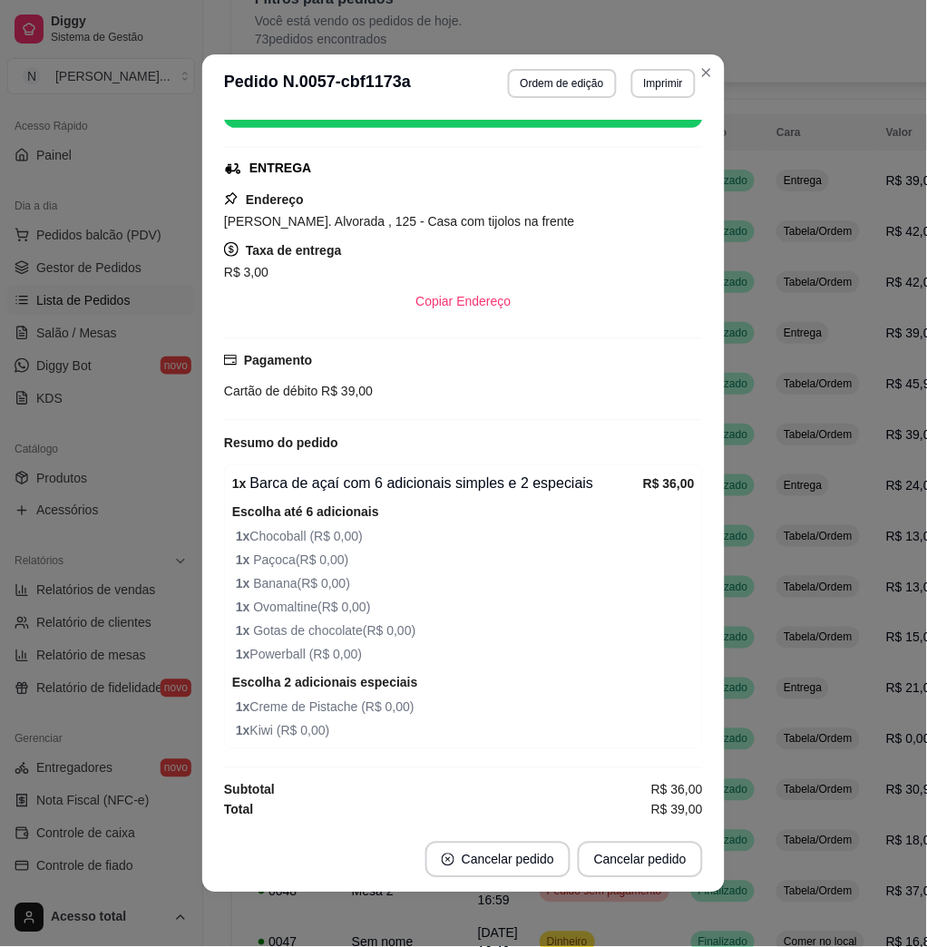
click at [709, 83] on header "**********" at bounding box center [463, 83] width 523 height 58
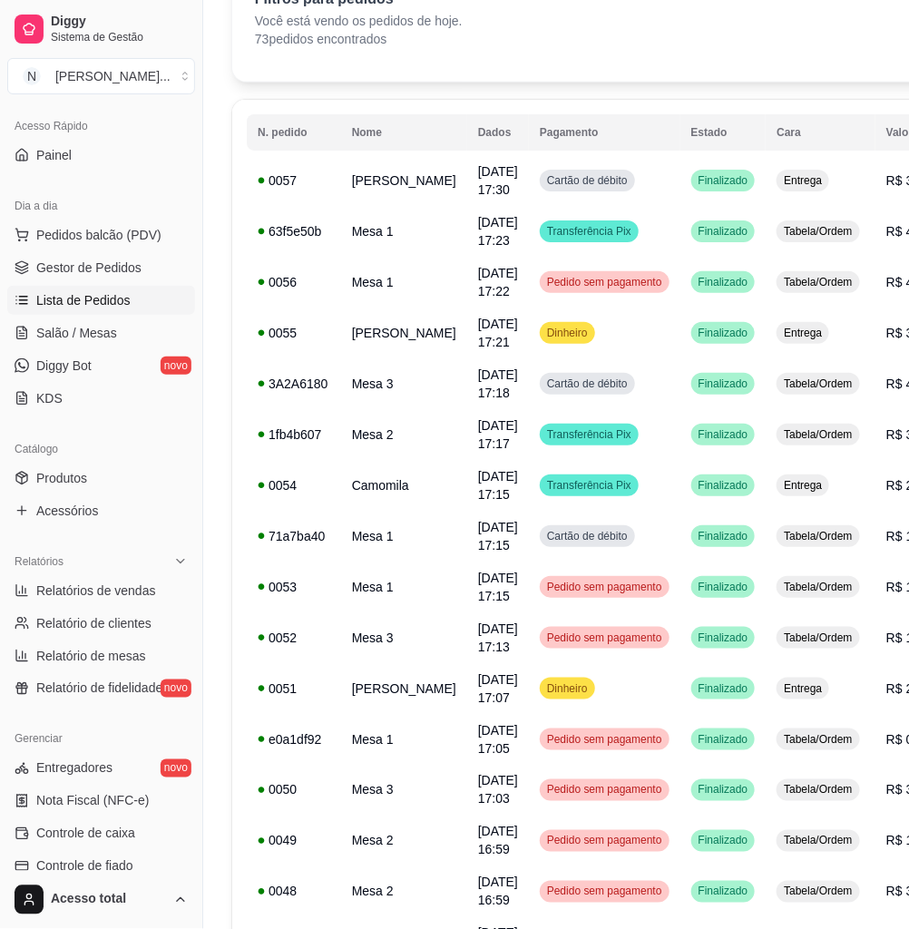
click at [148, 311] on link "Lista de Pedidos" at bounding box center [101, 300] width 188 height 29
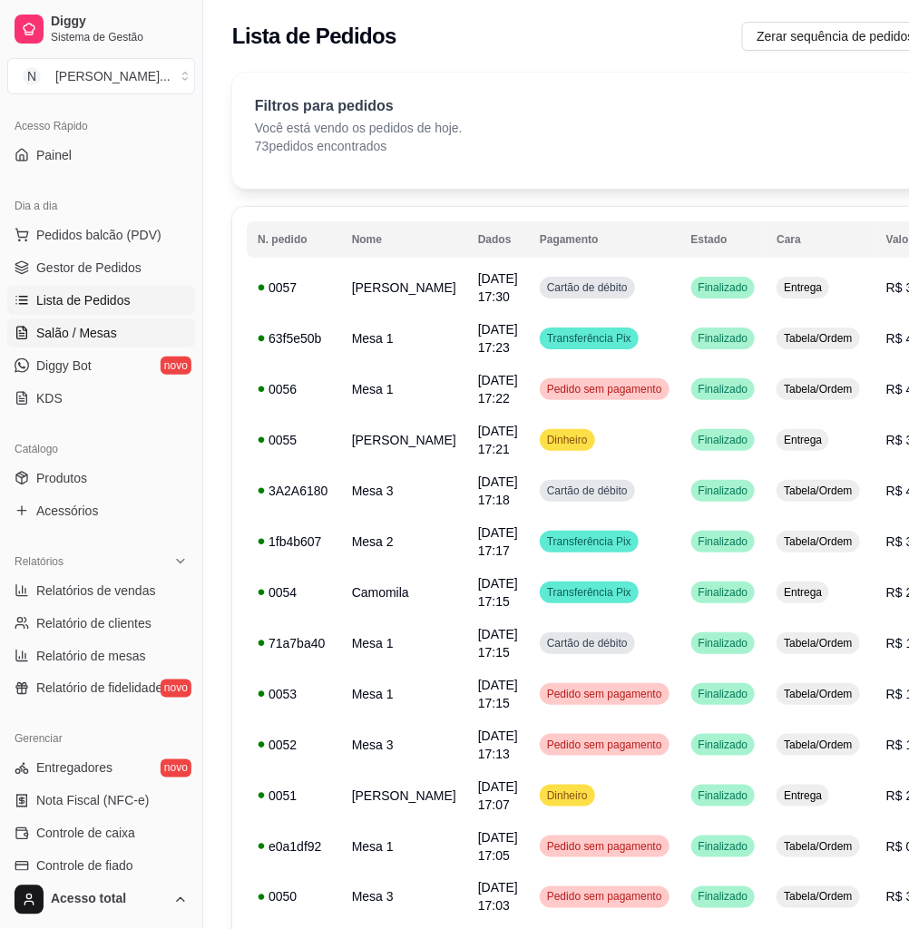
click at [148, 319] on link "Salão / Mesas" at bounding box center [101, 332] width 188 height 29
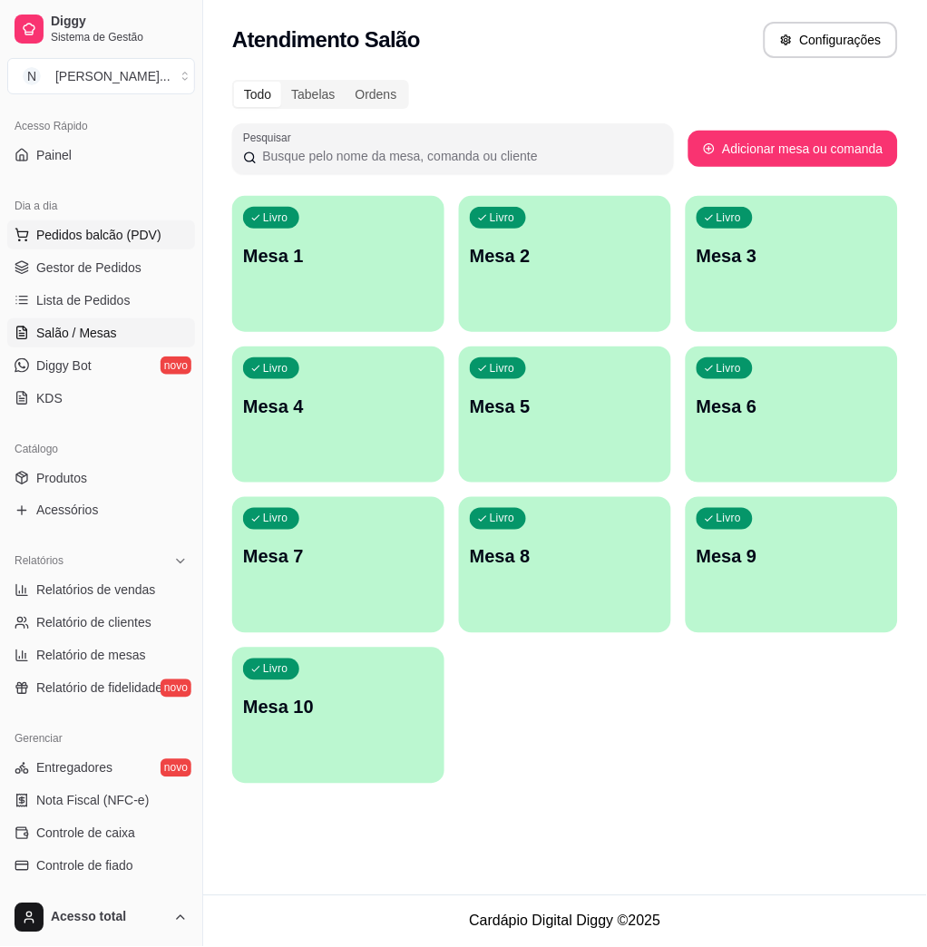
click at [147, 241] on span "Pedidos balcão (PDV)" at bounding box center [98, 235] width 125 height 18
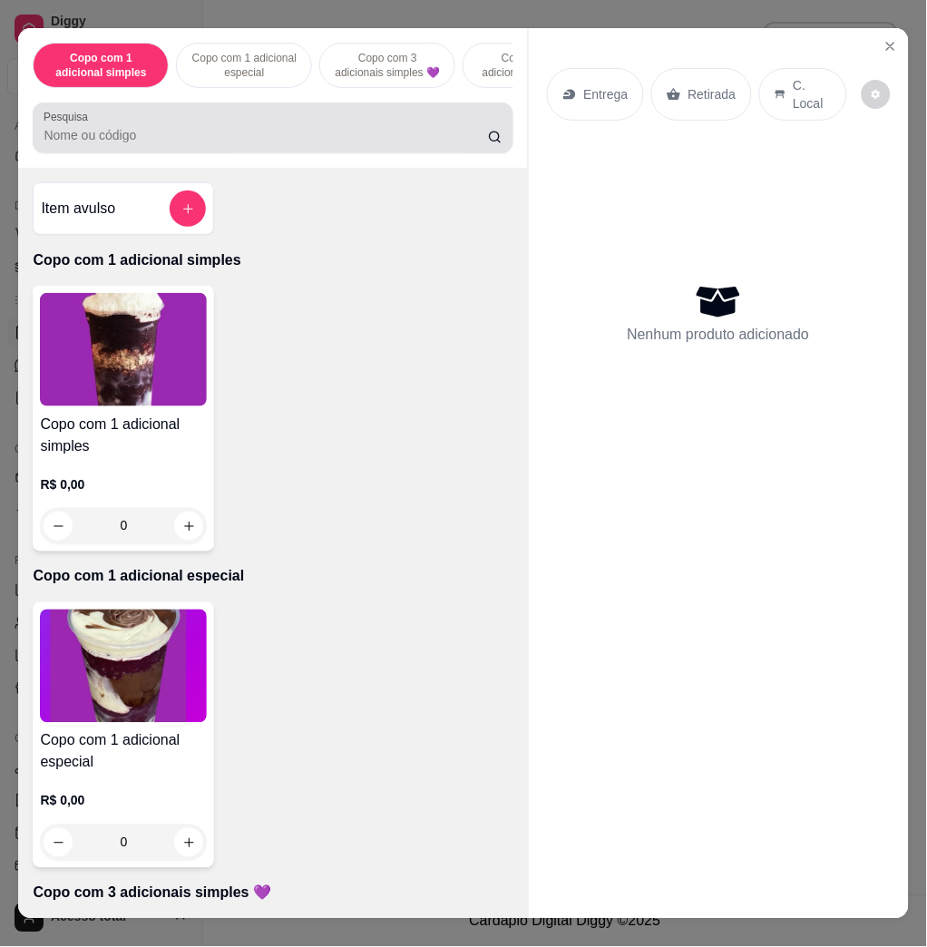
click at [291, 141] on input "Pesquisa" at bounding box center [266, 135] width 445 height 18
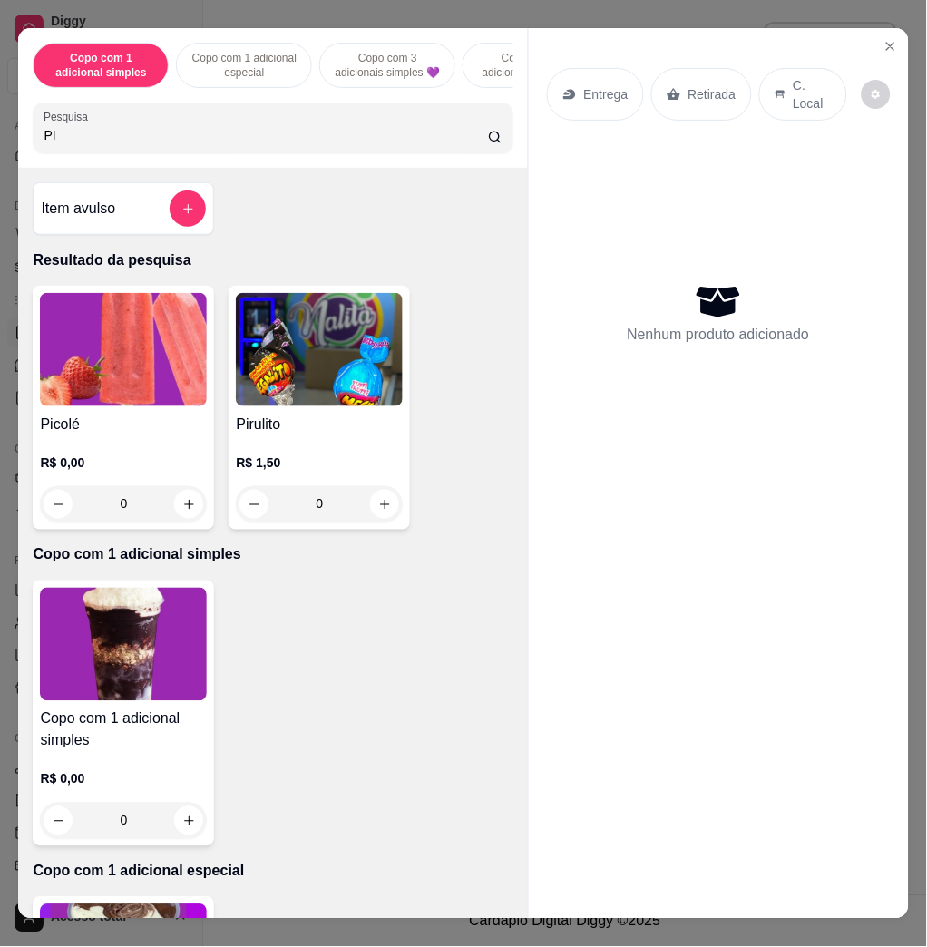
type input "PI"
click at [168, 357] on img at bounding box center [123, 349] width 167 height 113
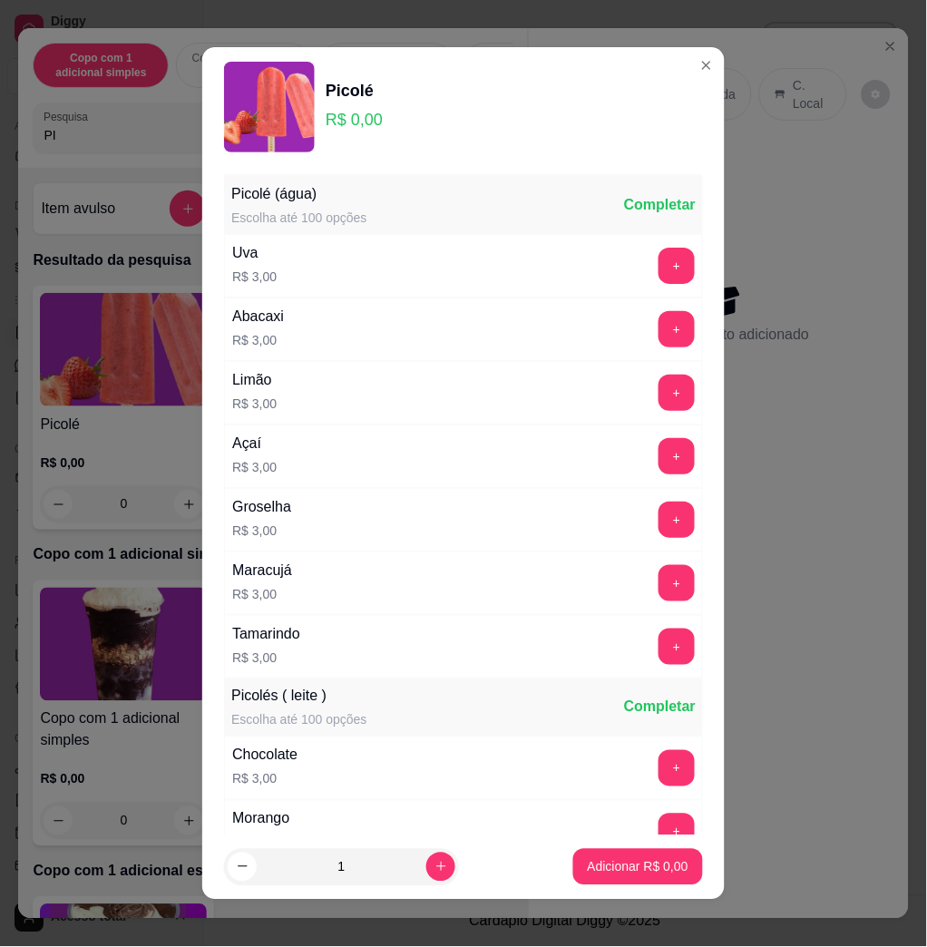
click at [659, 271] on button "+" at bounding box center [677, 266] width 36 height 36
click at [660, 269] on button "+" at bounding box center [677, 266] width 35 height 35
click at [579, 278] on button "-" at bounding box center [596, 266] width 35 height 35
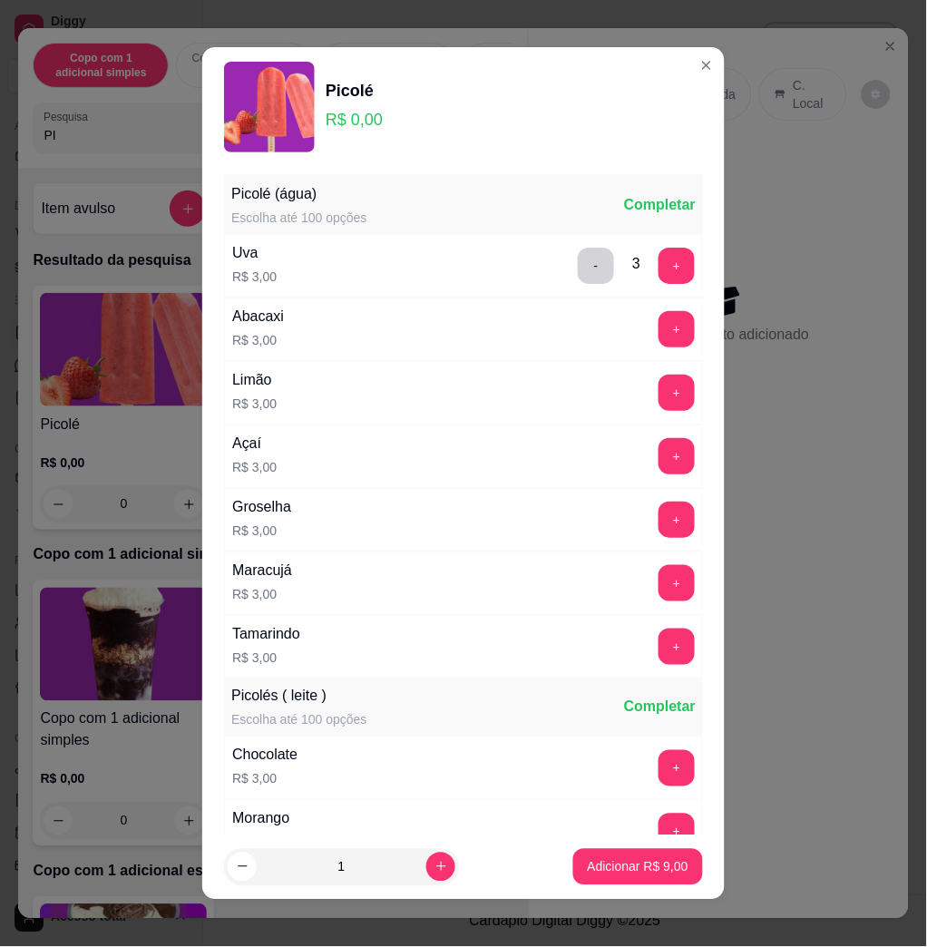
click at [643, 847] on footer "1 Adicionar R$ 9,00" at bounding box center [463, 867] width 523 height 65
click at [644, 861] on font "R$ 9,00" at bounding box center [666, 867] width 44 height 15
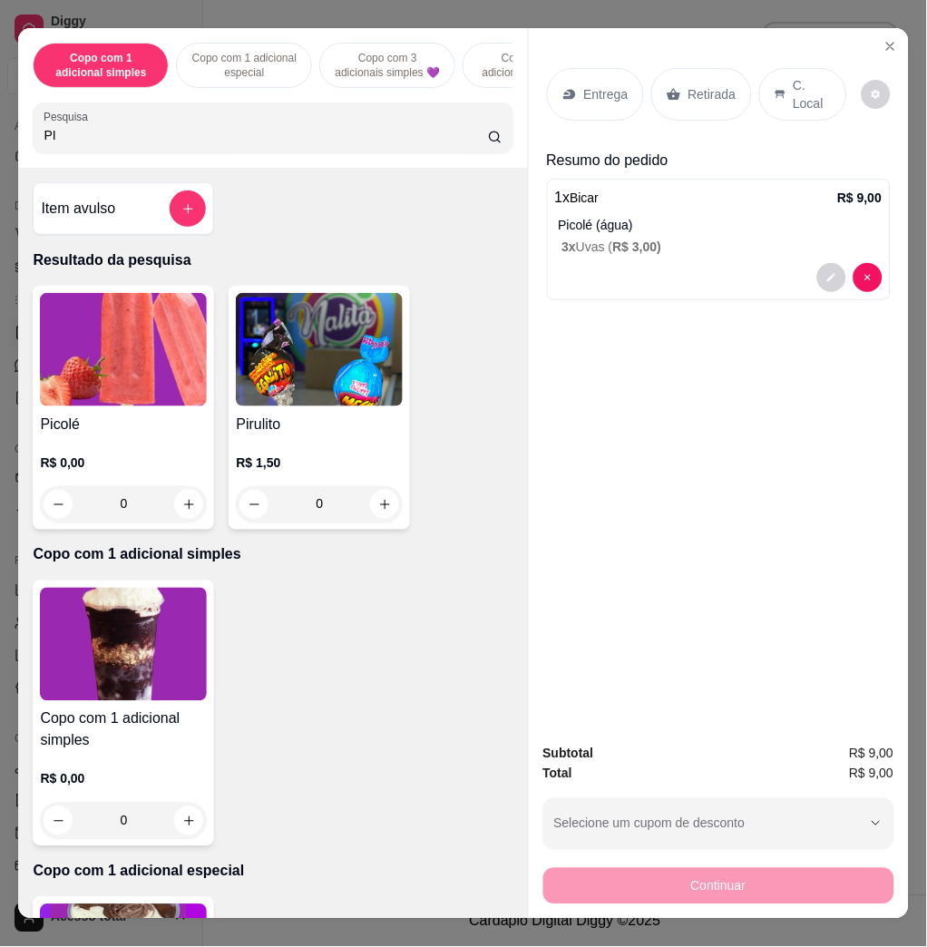
click at [794, 80] on p "C. Local" at bounding box center [813, 94] width 38 height 36
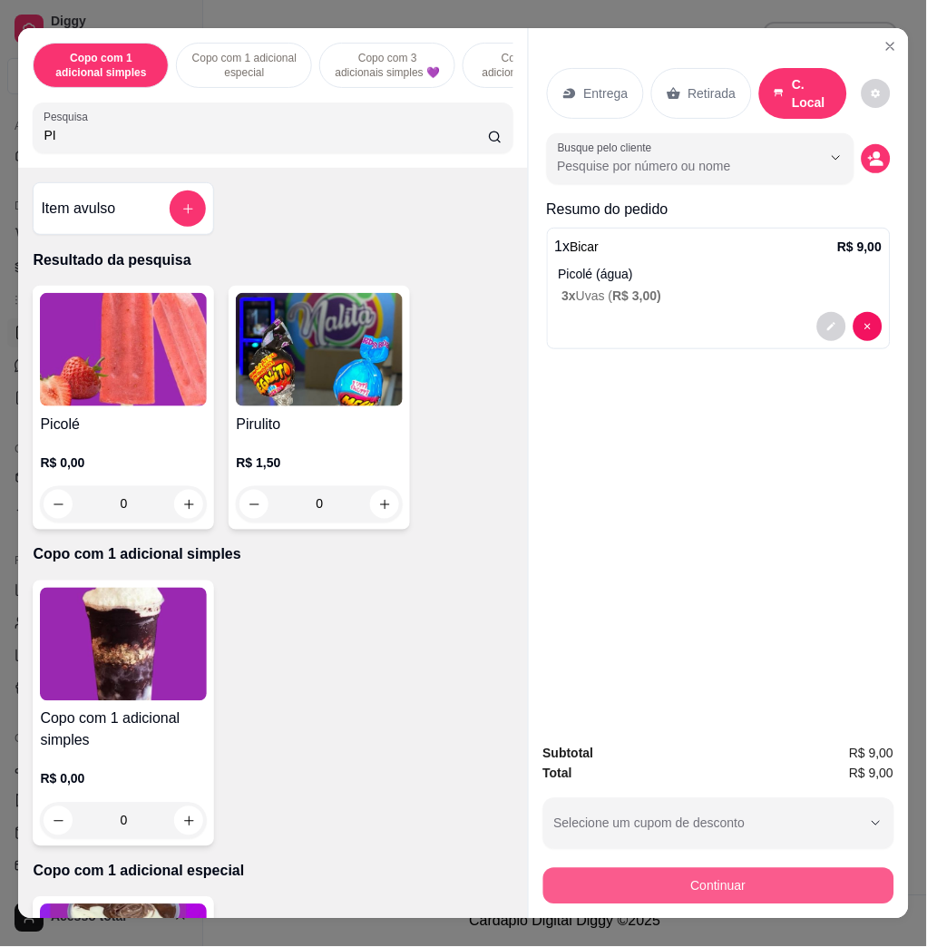
click at [785, 886] on button "Continuar" at bounding box center [718, 886] width 351 height 36
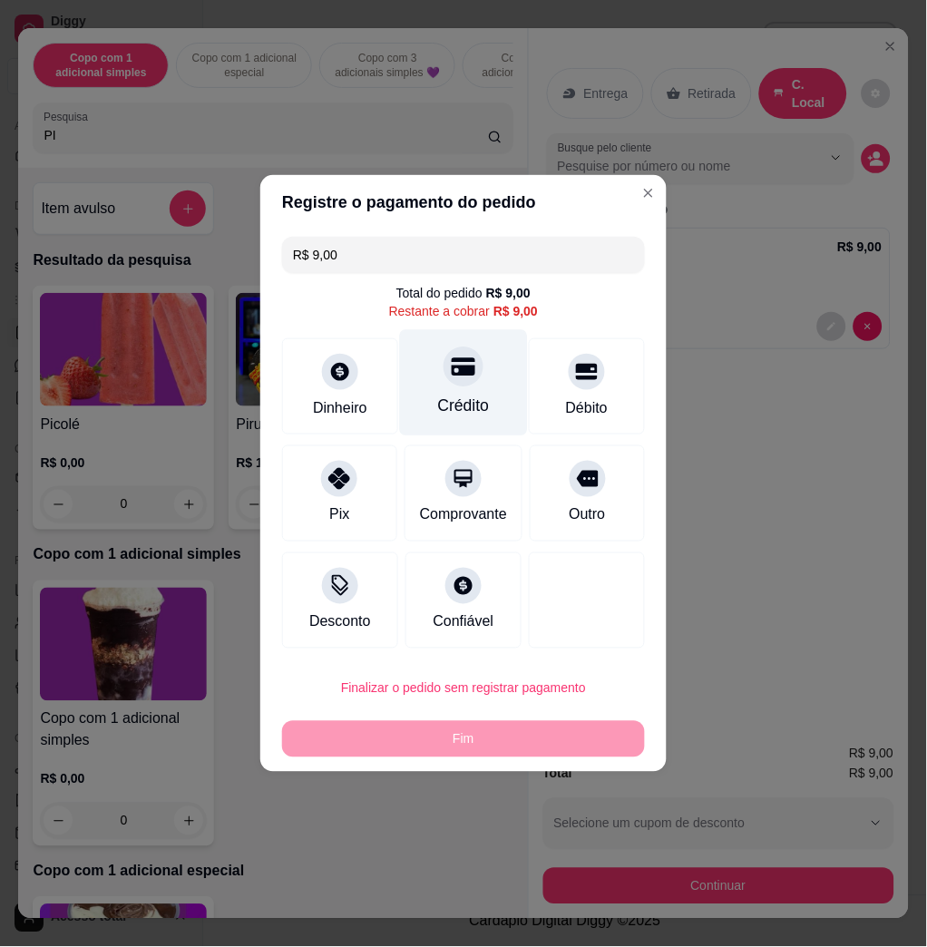
click at [432, 386] on div "Crédito" at bounding box center [464, 383] width 128 height 106
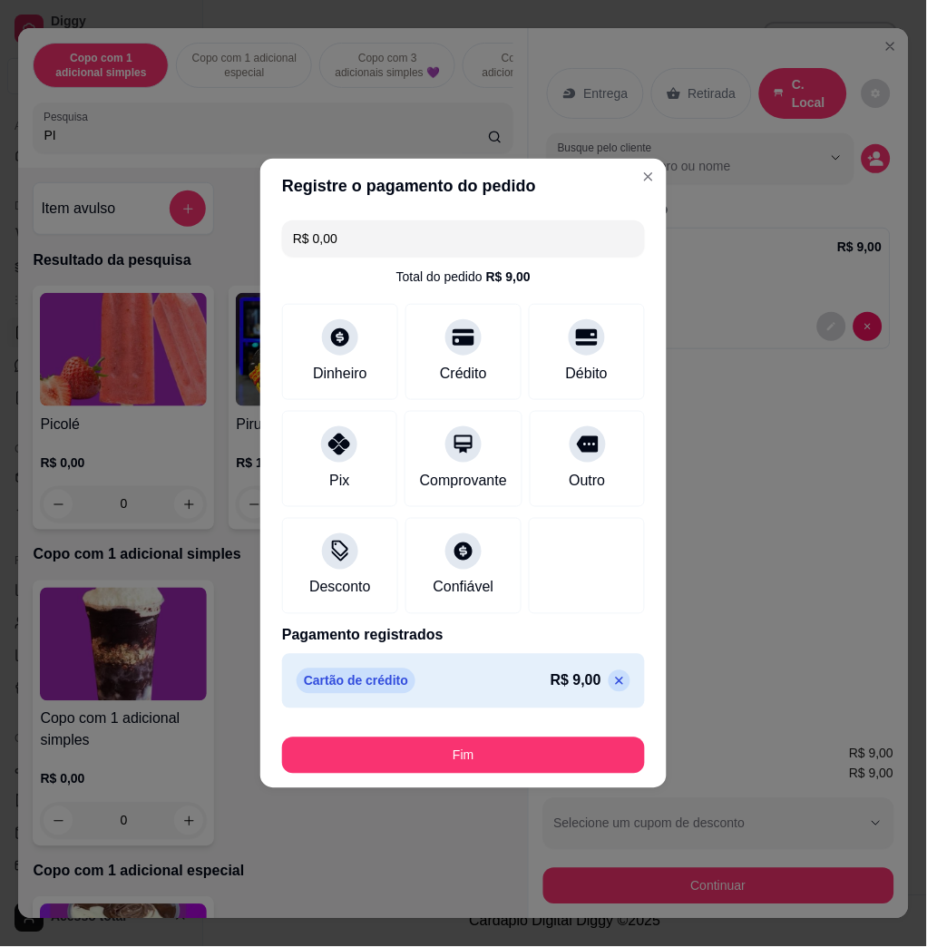
click at [546, 787] on div "Registre o pagamento do pedido R$ 0,00 Total do pedido R$ 9,00 Dinheiro Crédito…" at bounding box center [463, 473] width 927 height 947
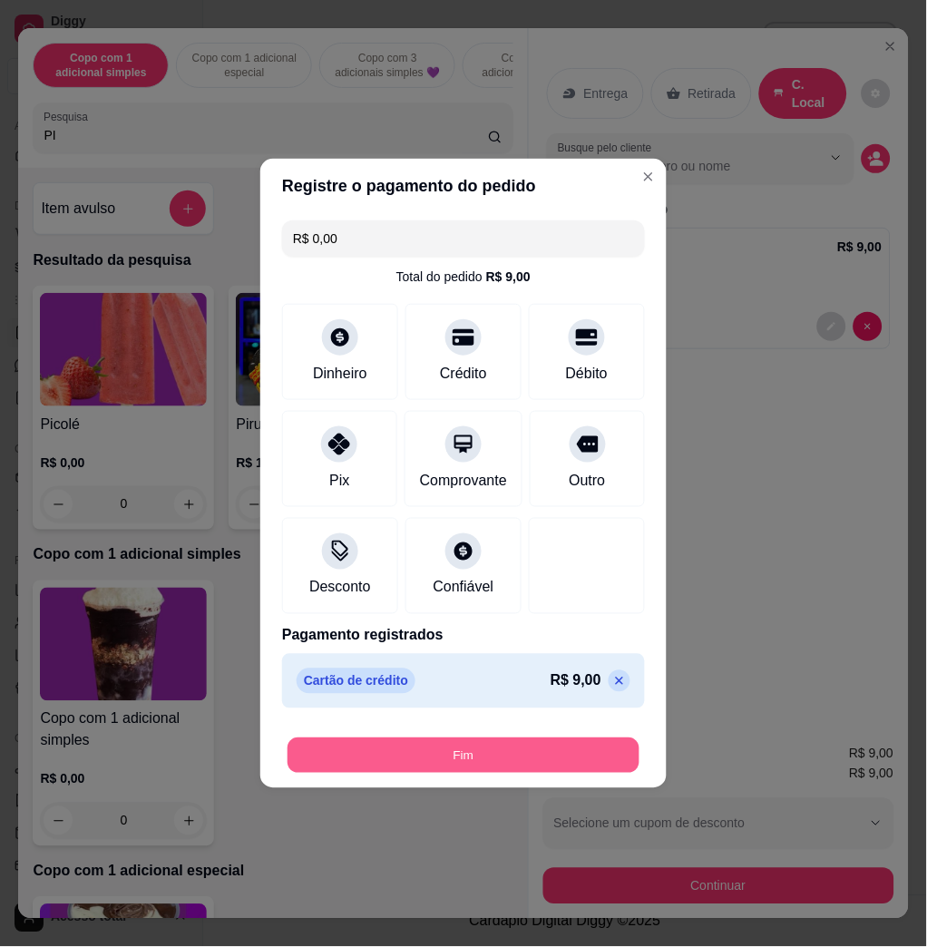
click at [546, 767] on button "Fim" at bounding box center [464, 755] width 352 height 35
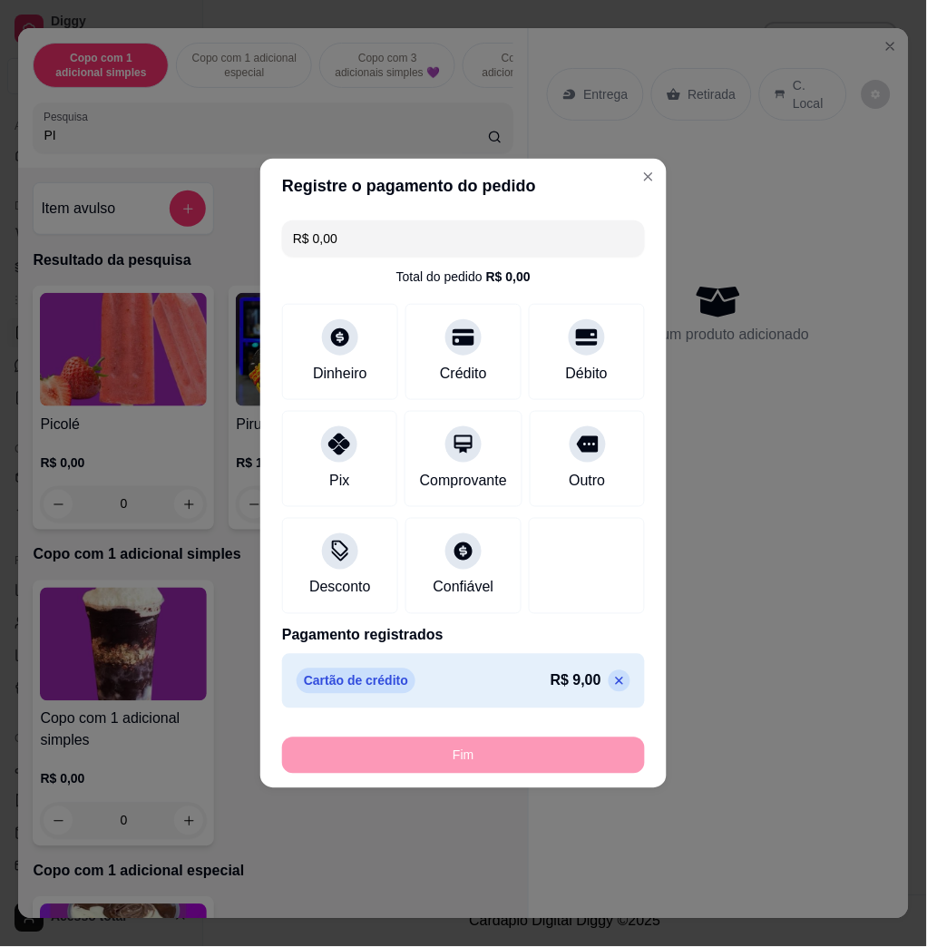
type input "-R$ 9,00"
